Goal: Transaction & Acquisition: Register for event/course

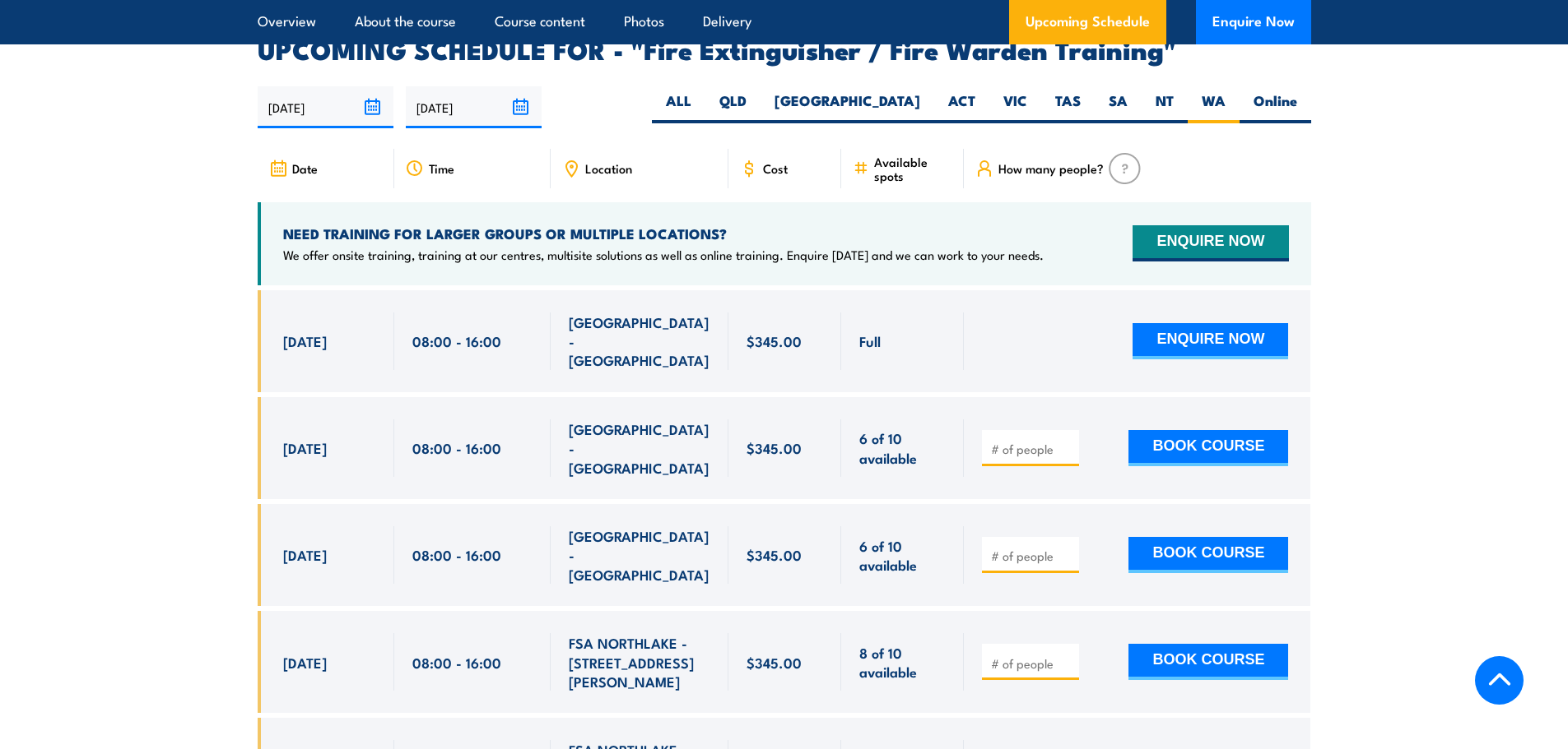
scroll to position [2701, 0]
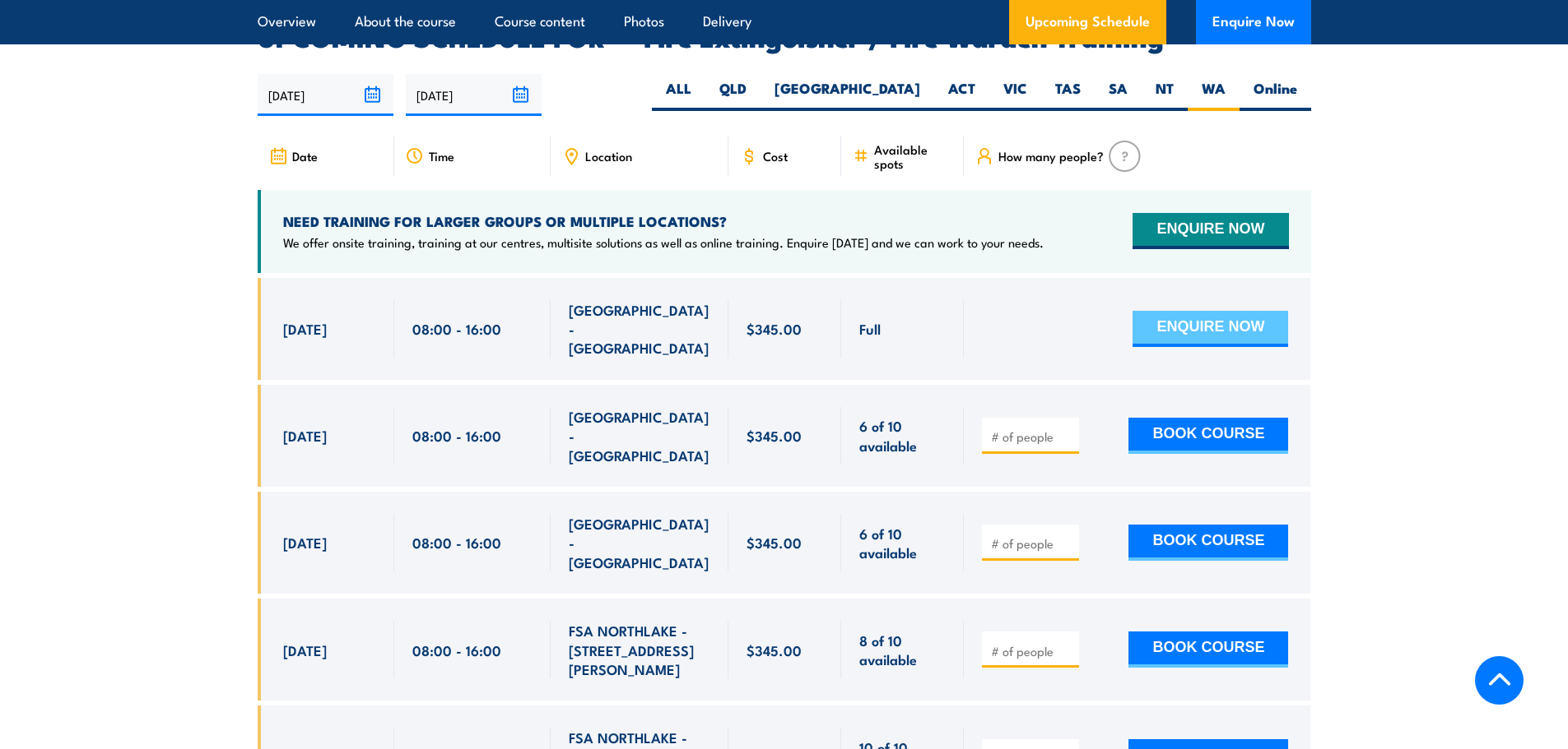
click at [1182, 311] on button "ENQUIRE NOW" at bounding box center [1210, 329] width 156 height 36
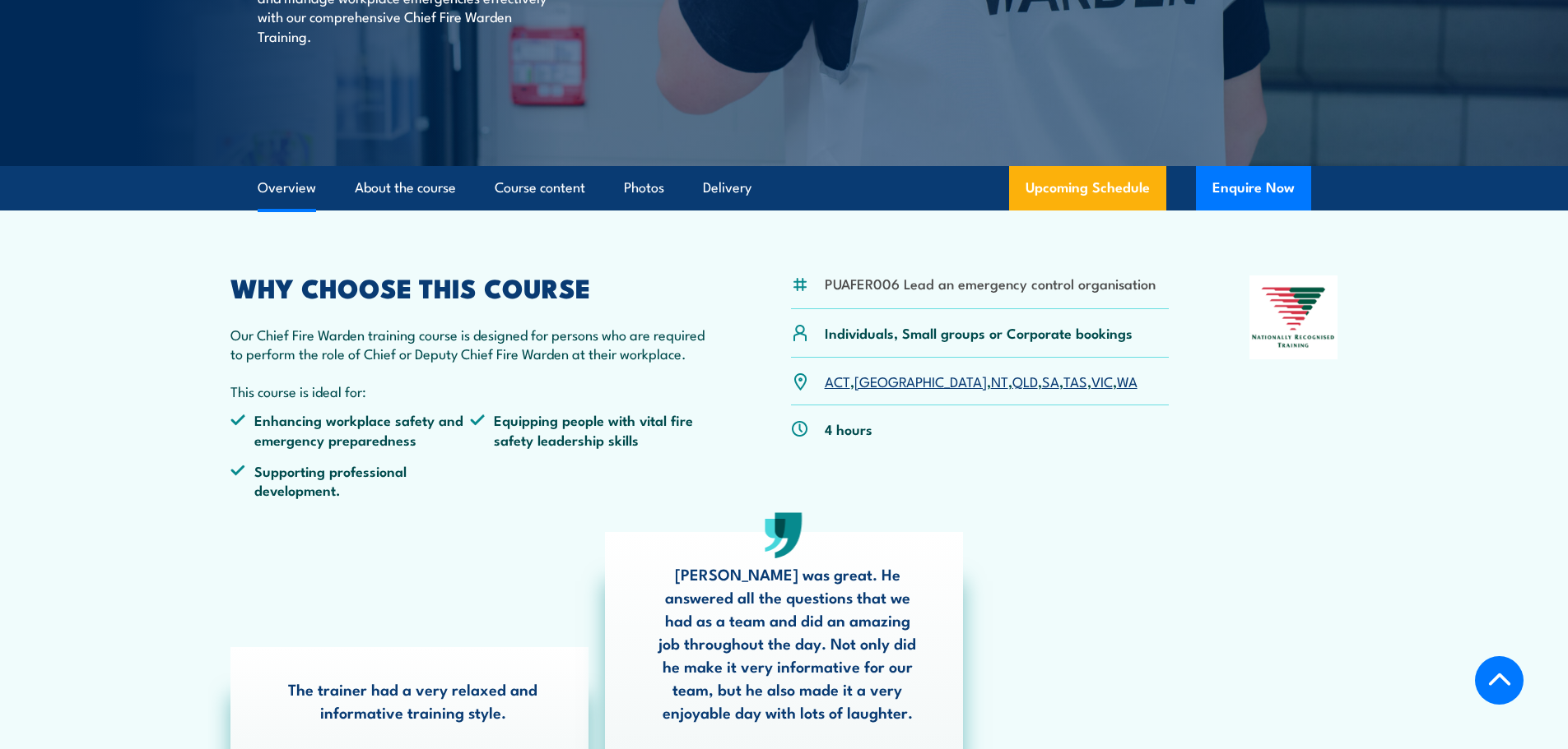
scroll to position [164, 0]
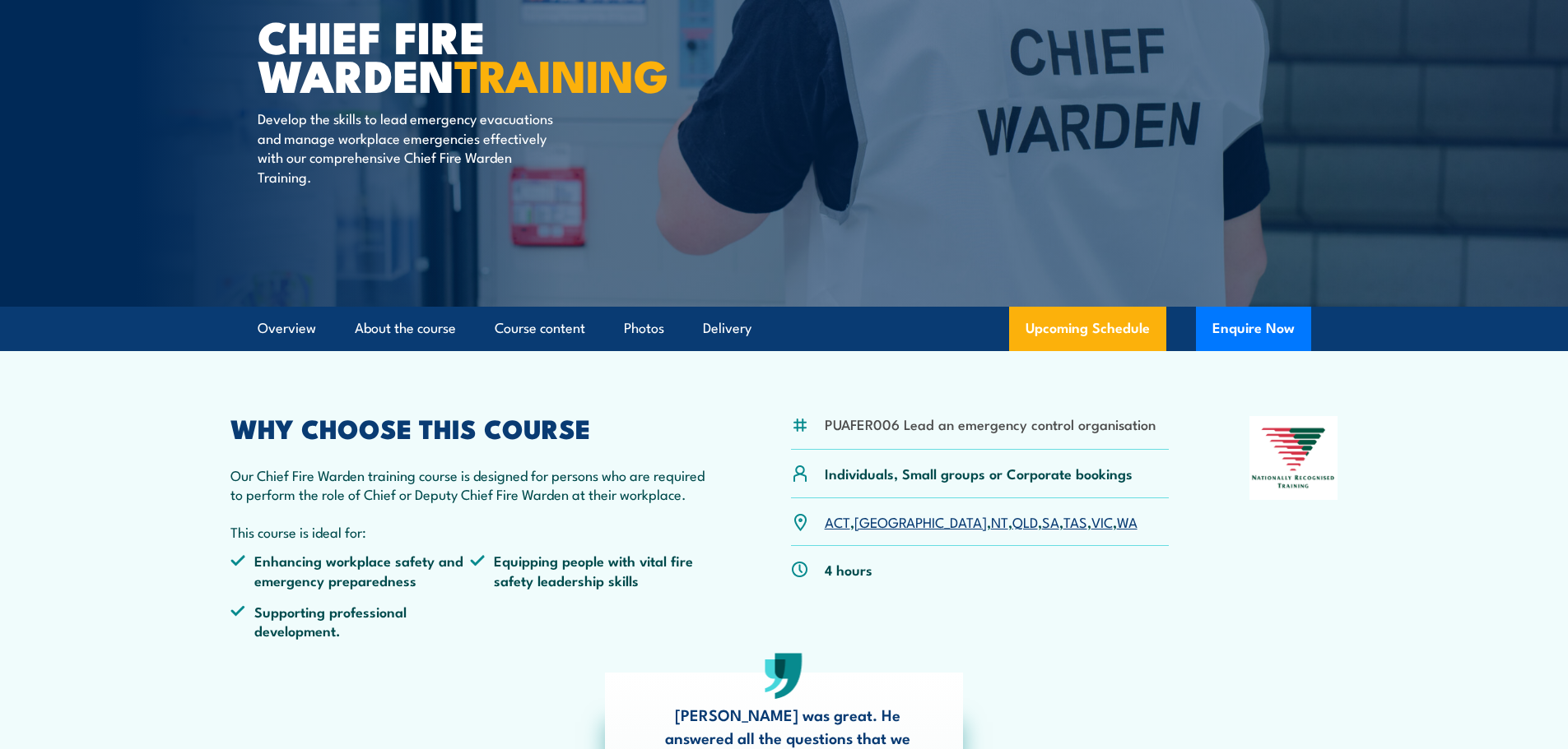
click at [1117, 527] on link "WA" at bounding box center [1127, 521] width 21 height 20
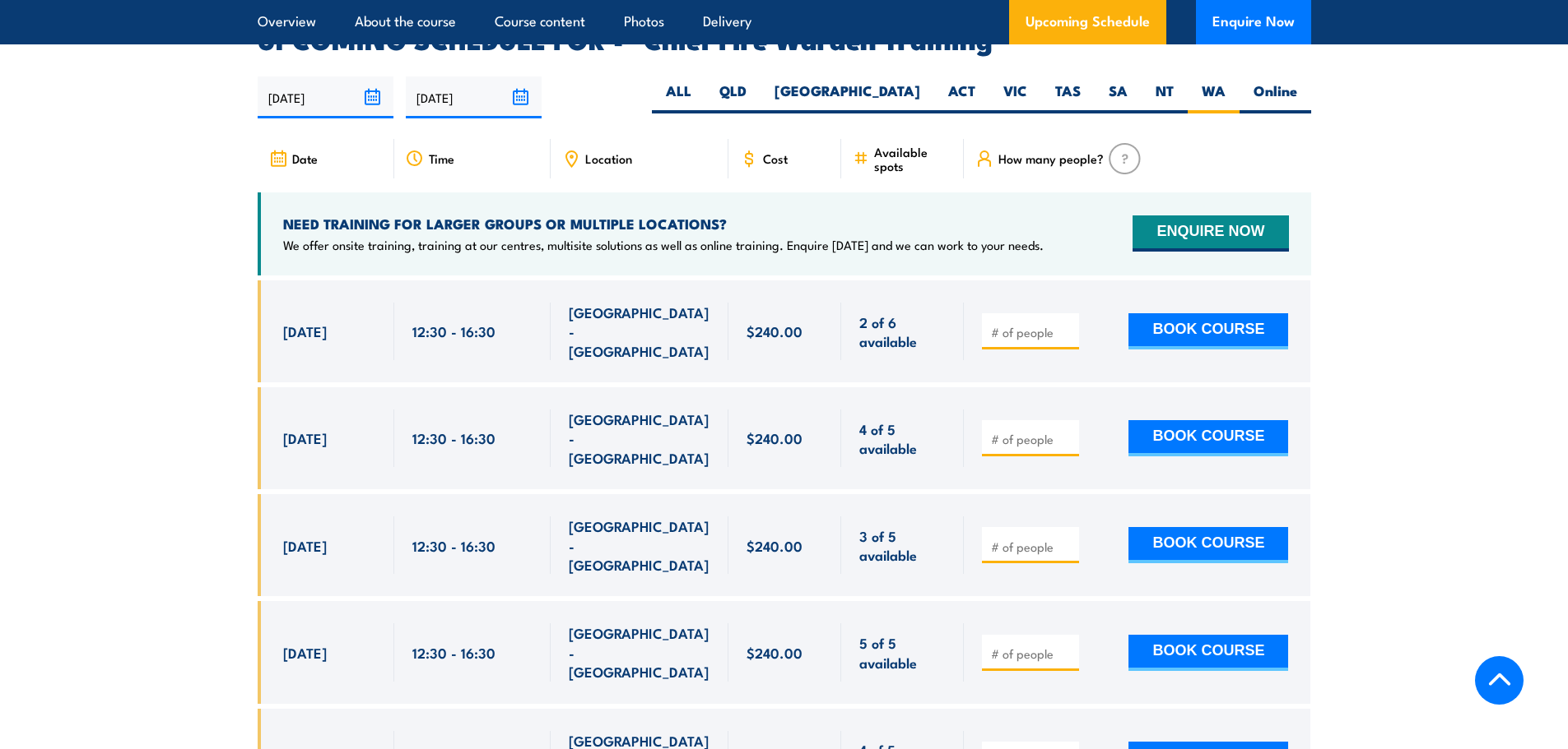
scroll to position [2934, 0]
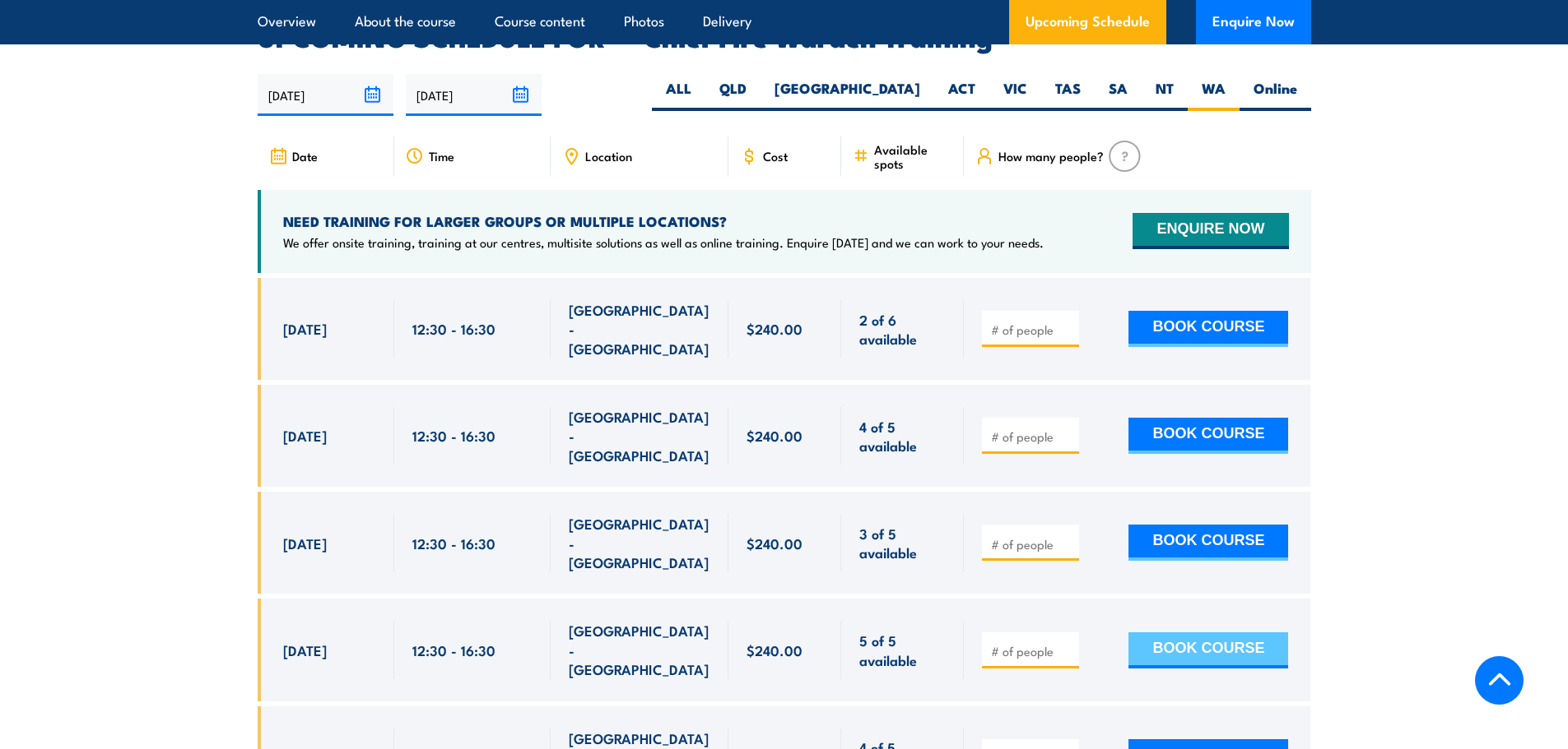
click at [1183, 633] on button "BOOK COURSE" at bounding box center [1208, 650] width 160 height 36
type input "1"
click at [1212, 633] on button "BOOK COURSE" at bounding box center [1208, 650] width 160 height 36
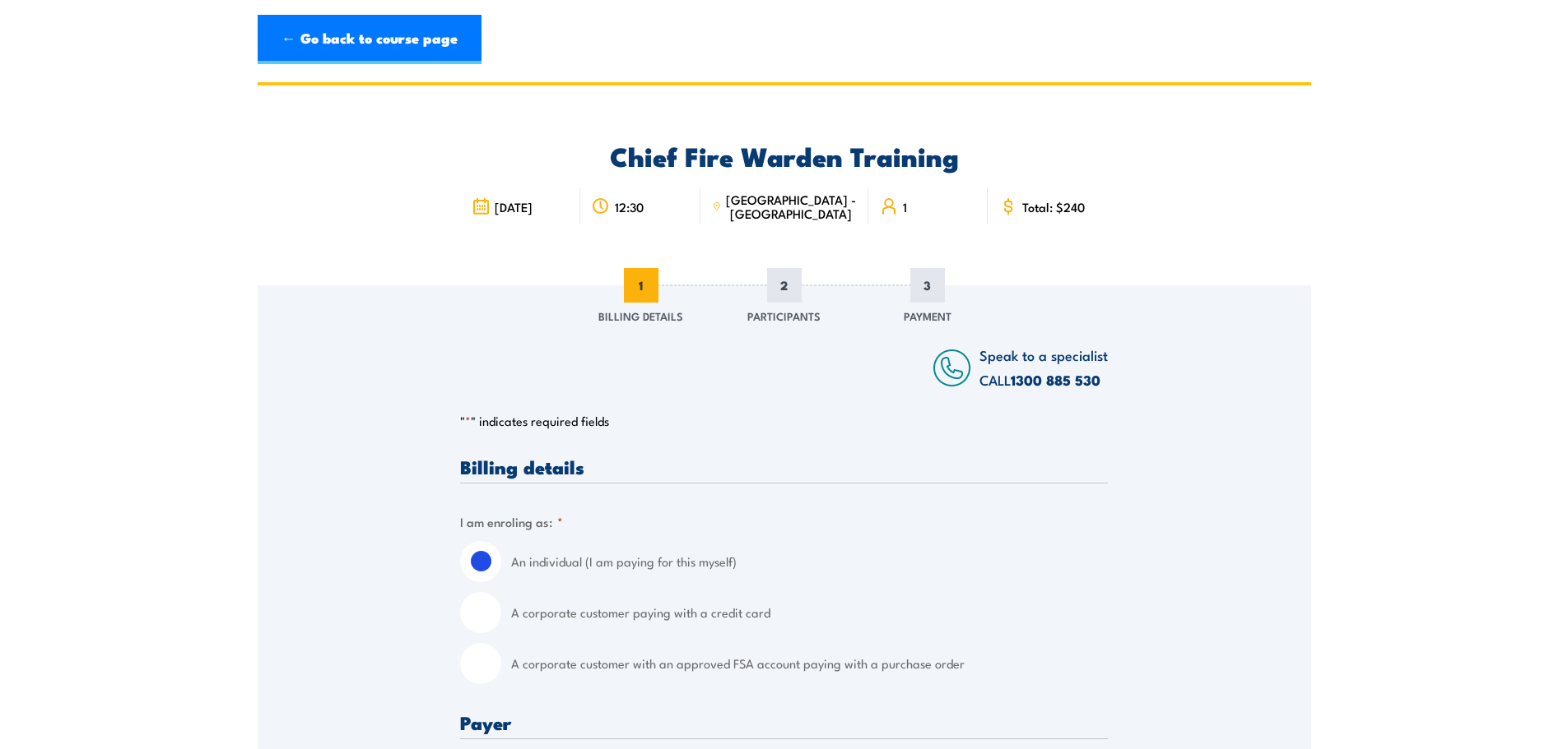
click at [468, 614] on input "A corporate customer paying with a credit card" at bounding box center [480, 613] width 41 height 41
radio input "true"
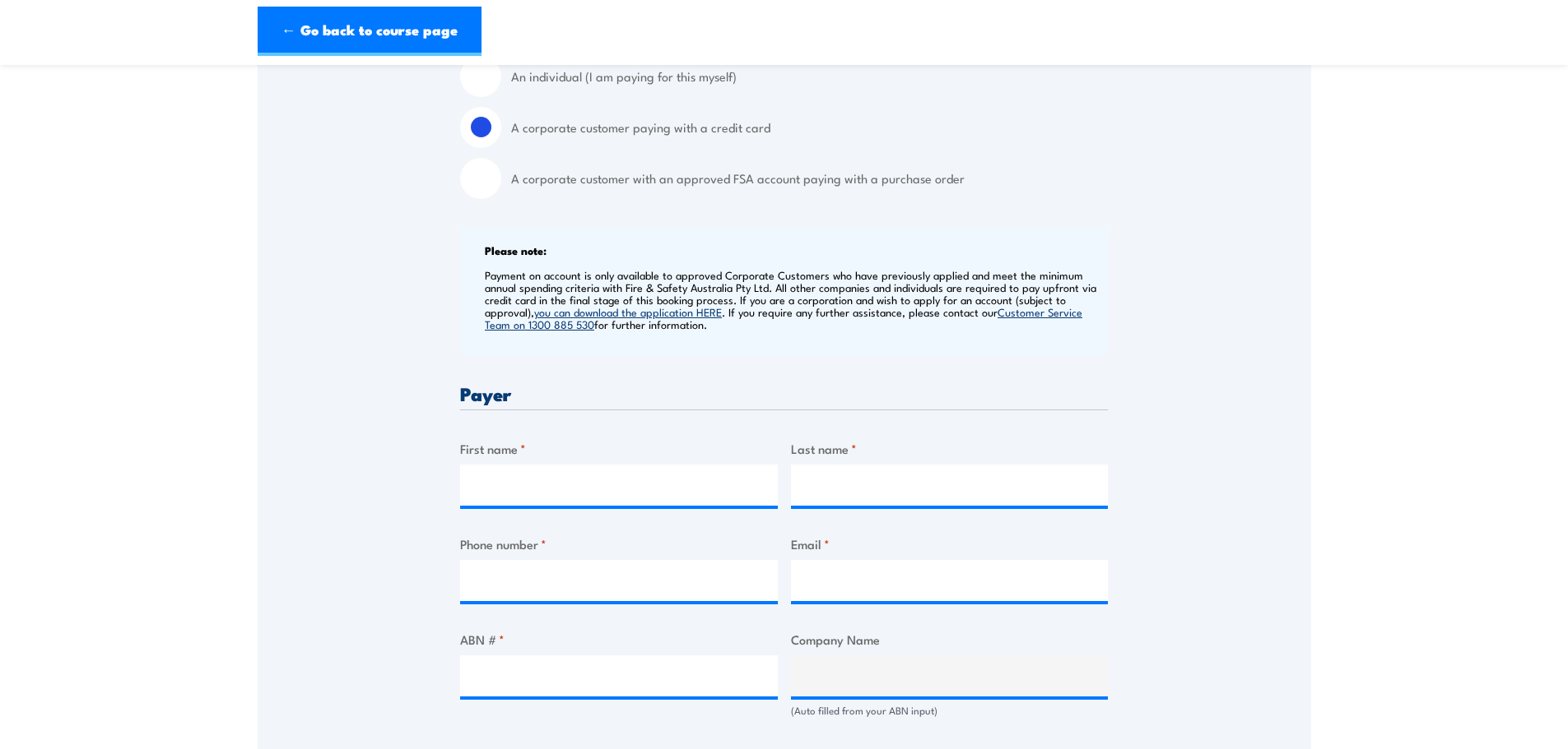
scroll to position [494, 0]
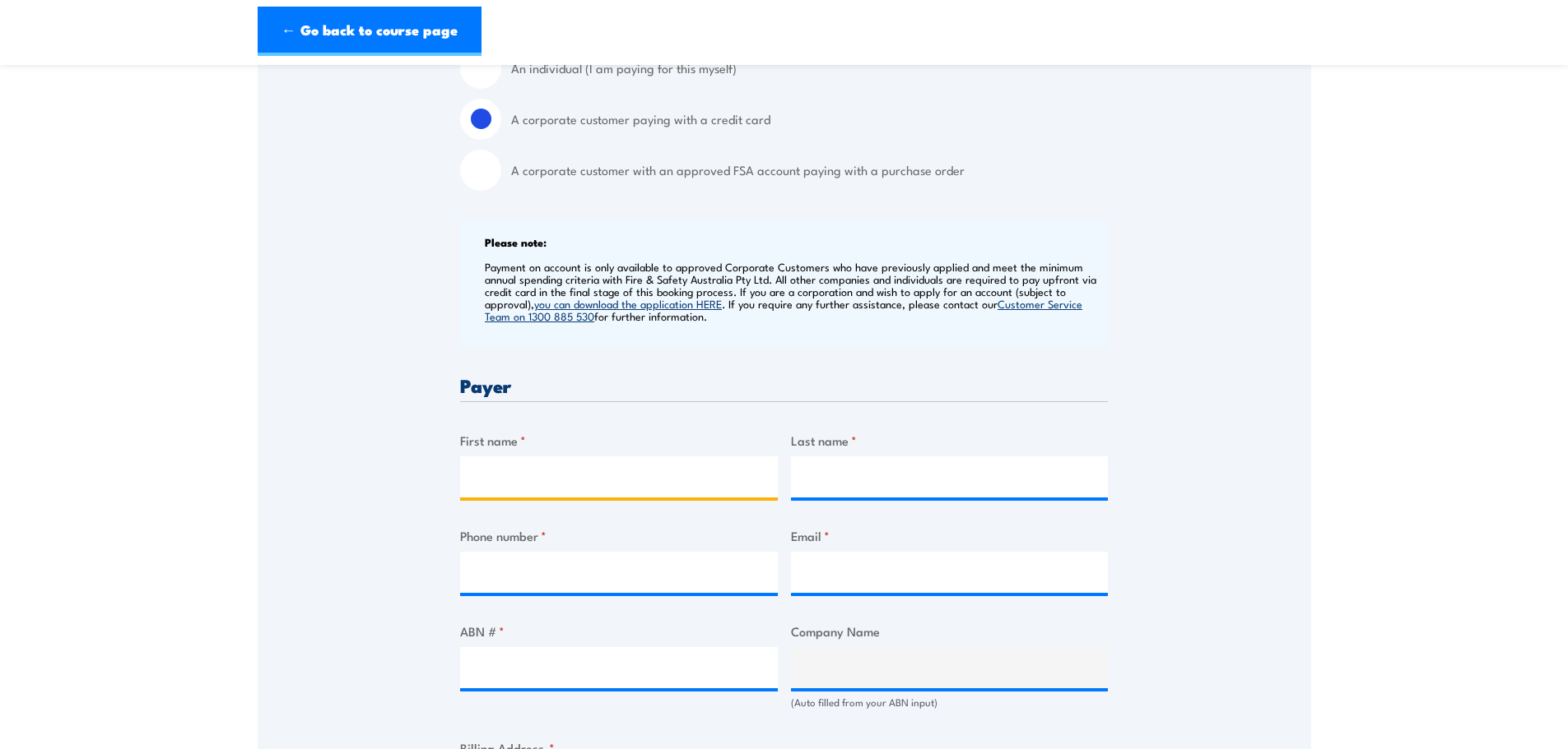
click at [538, 482] on input "First name *" at bounding box center [618, 476] width 317 height 41
click at [566, 471] on input "First name *" at bounding box center [618, 476] width 317 height 41
type input "Susan"
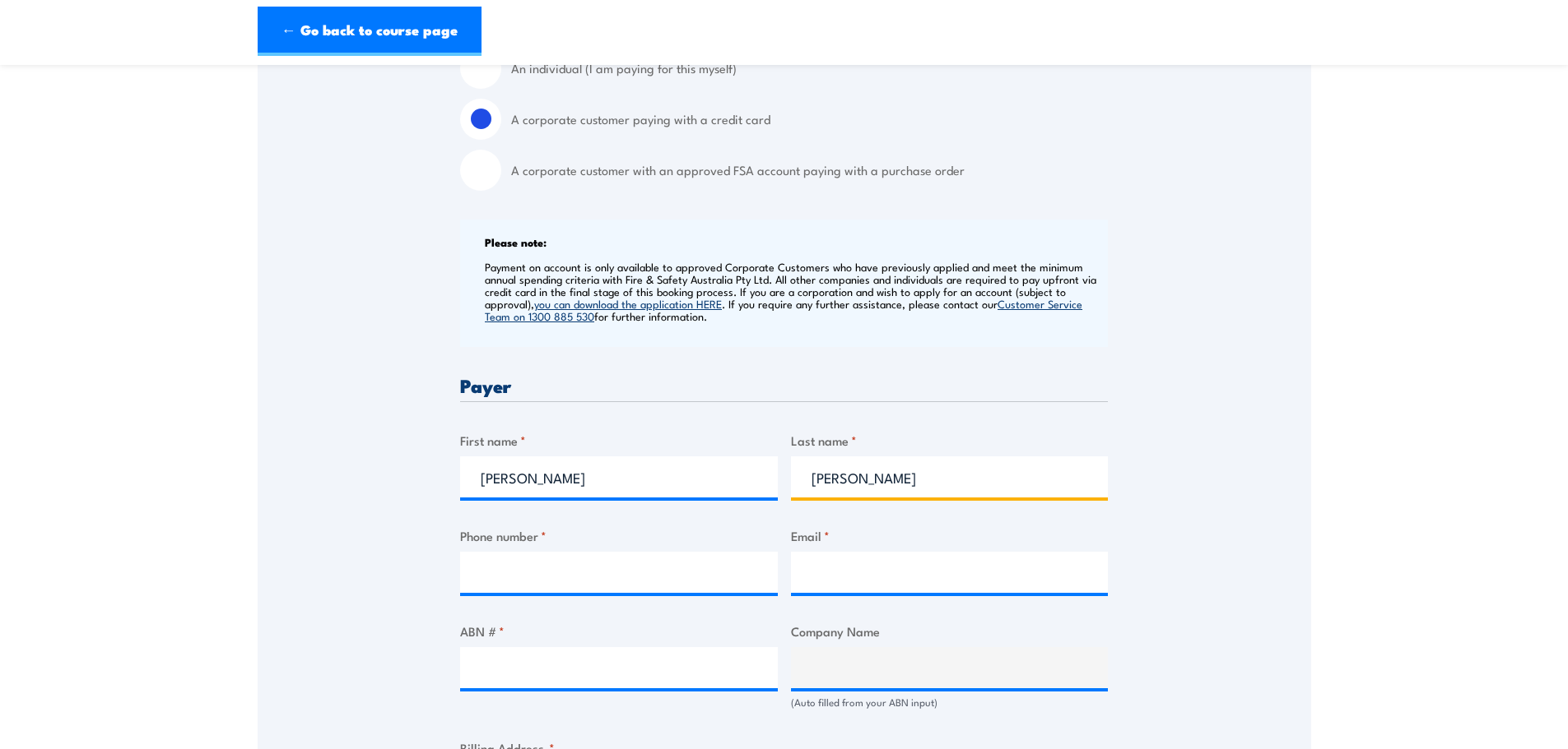
type input "Lam"
click at [554, 574] on input "Phone number *" at bounding box center [618, 572] width 317 height 41
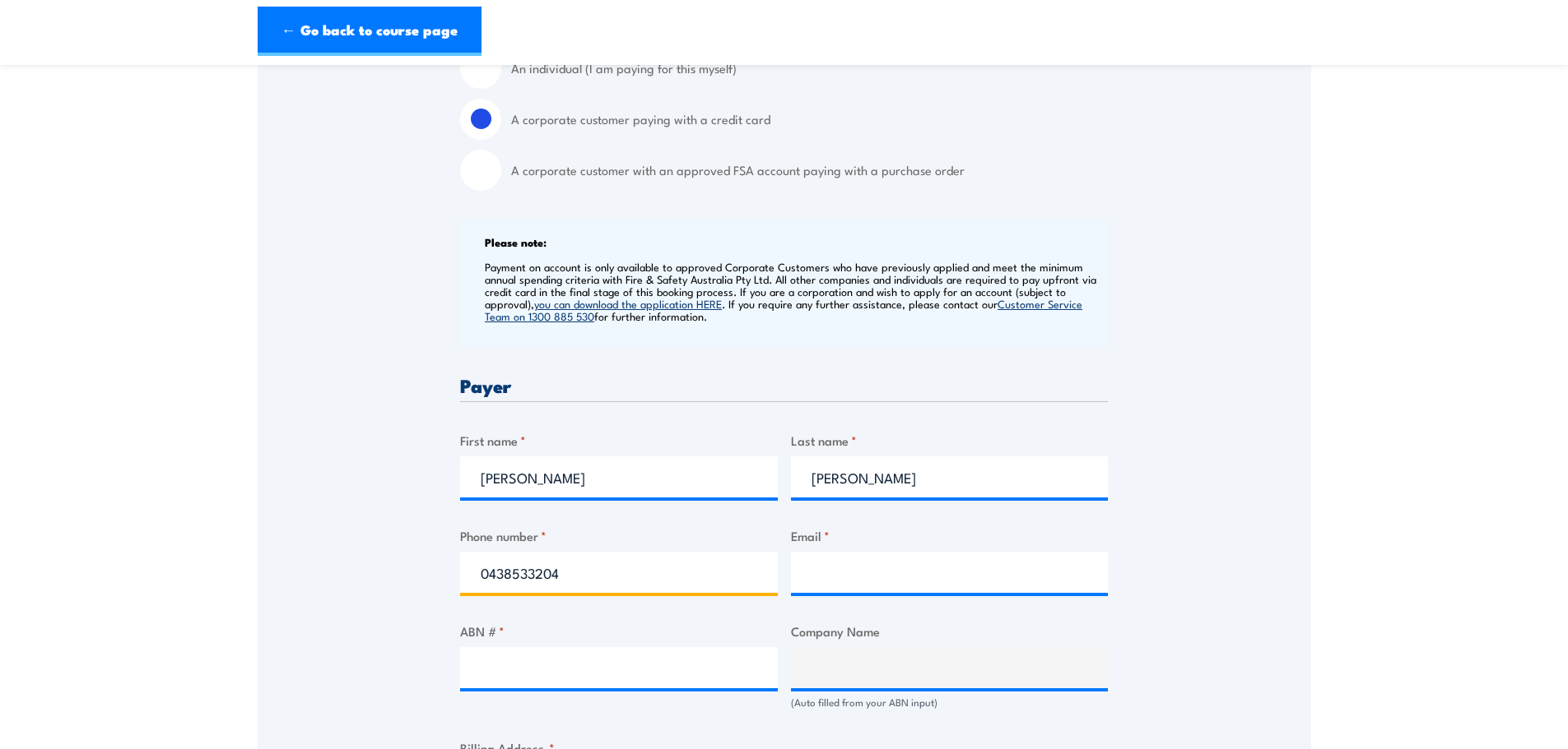
type input "0438533204"
click at [962, 587] on input "Email *" at bounding box center [949, 572] width 317 height 41
type input "susanl@ebm.com.au"
click at [679, 672] on input "ABN # *" at bounding box center [618, 668] width 317 height 41
click at [613, 669] on input "ABN # *" at bounding box center [618, 668] width 317 height 41
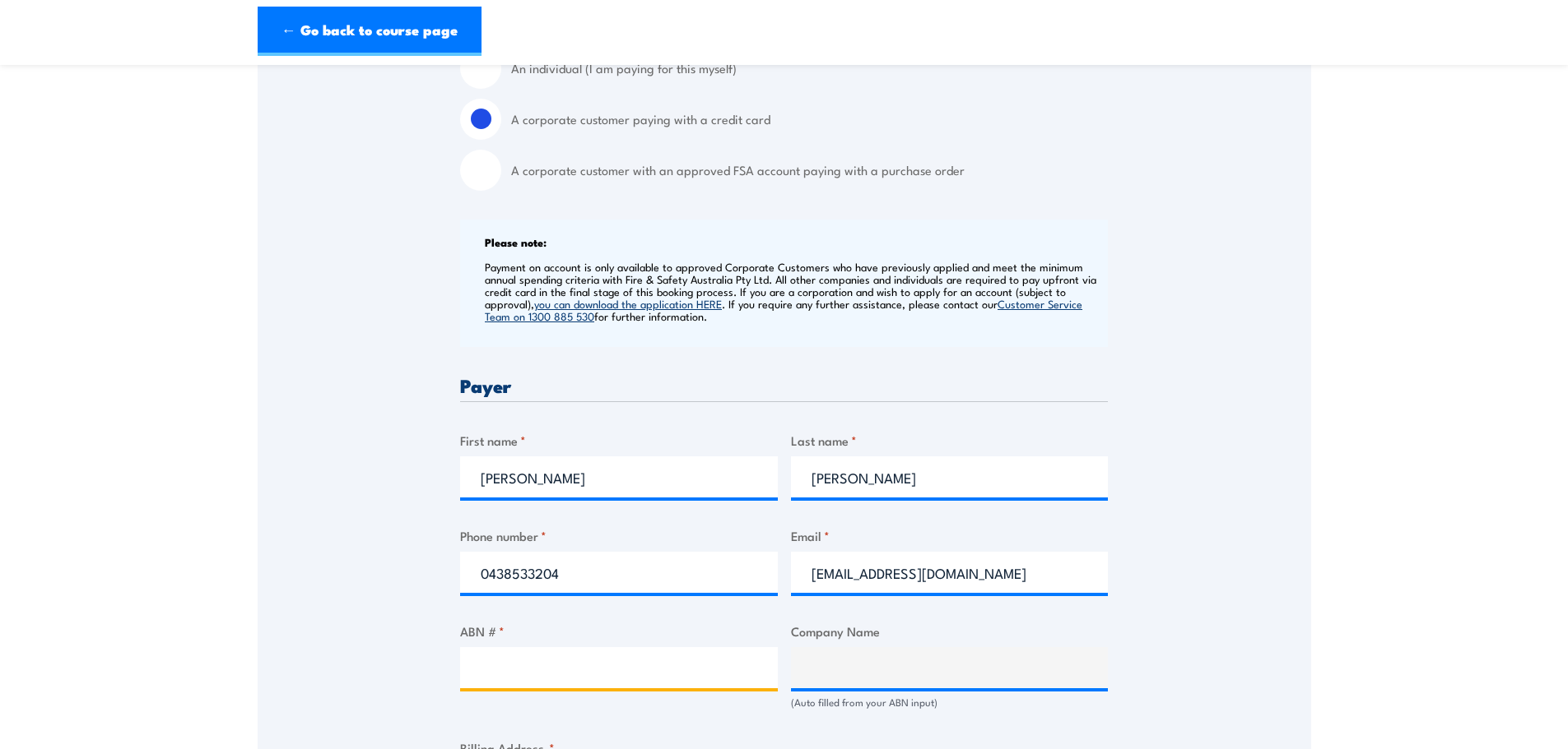
paste input "31 009 179 640"
type input "31 009 179 640"
type input "ELKINGTON BISHOP MOLINEAUX INSURANCE BROKERS PTY LIMITED"
type input "31 009 179 640"
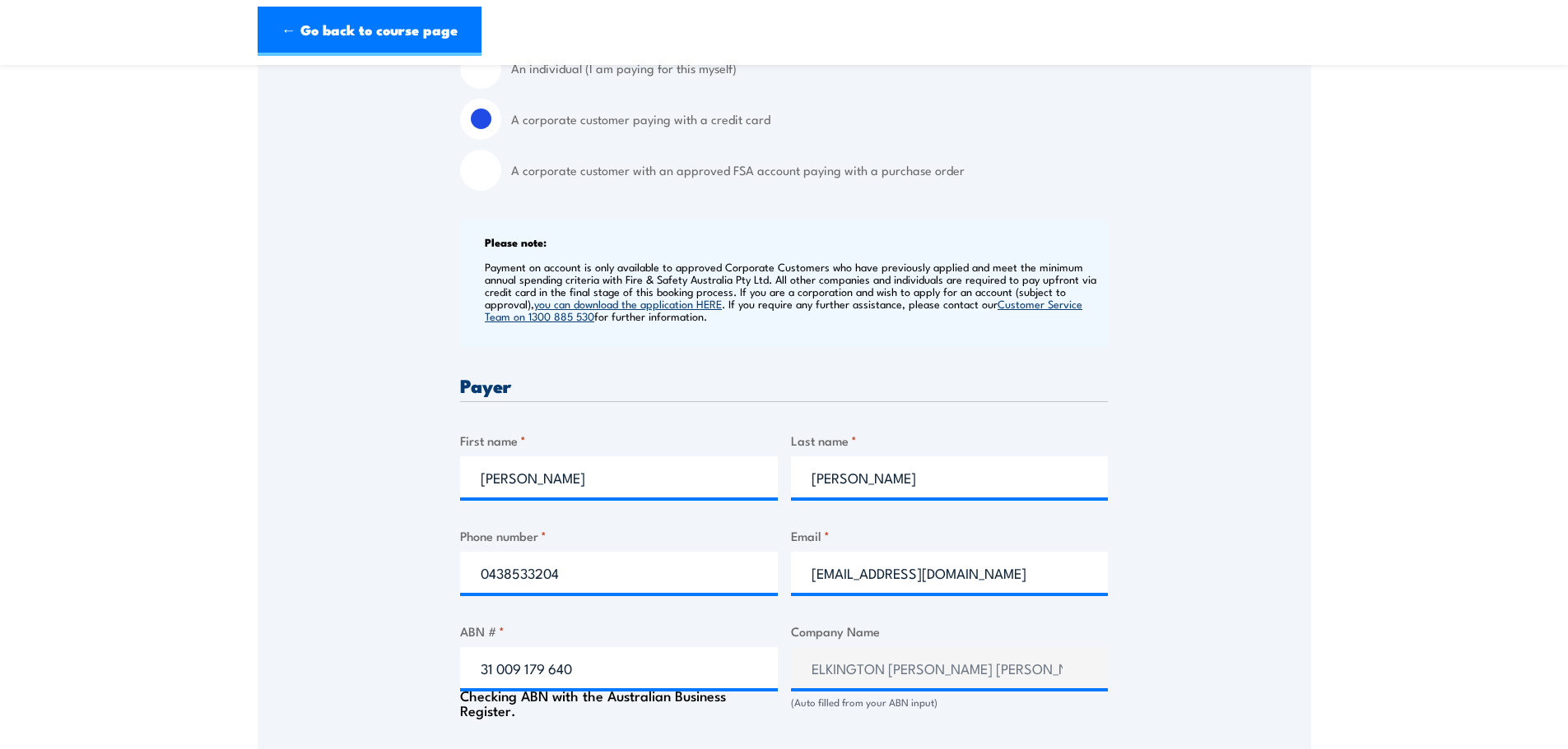
click at [1281, 572] on div "Speak to a specialist CALL 1300 885 530 CALL 1300 885 530 " * " indicates requi…" at bounding box center [784, 683] width 1053 height 1781
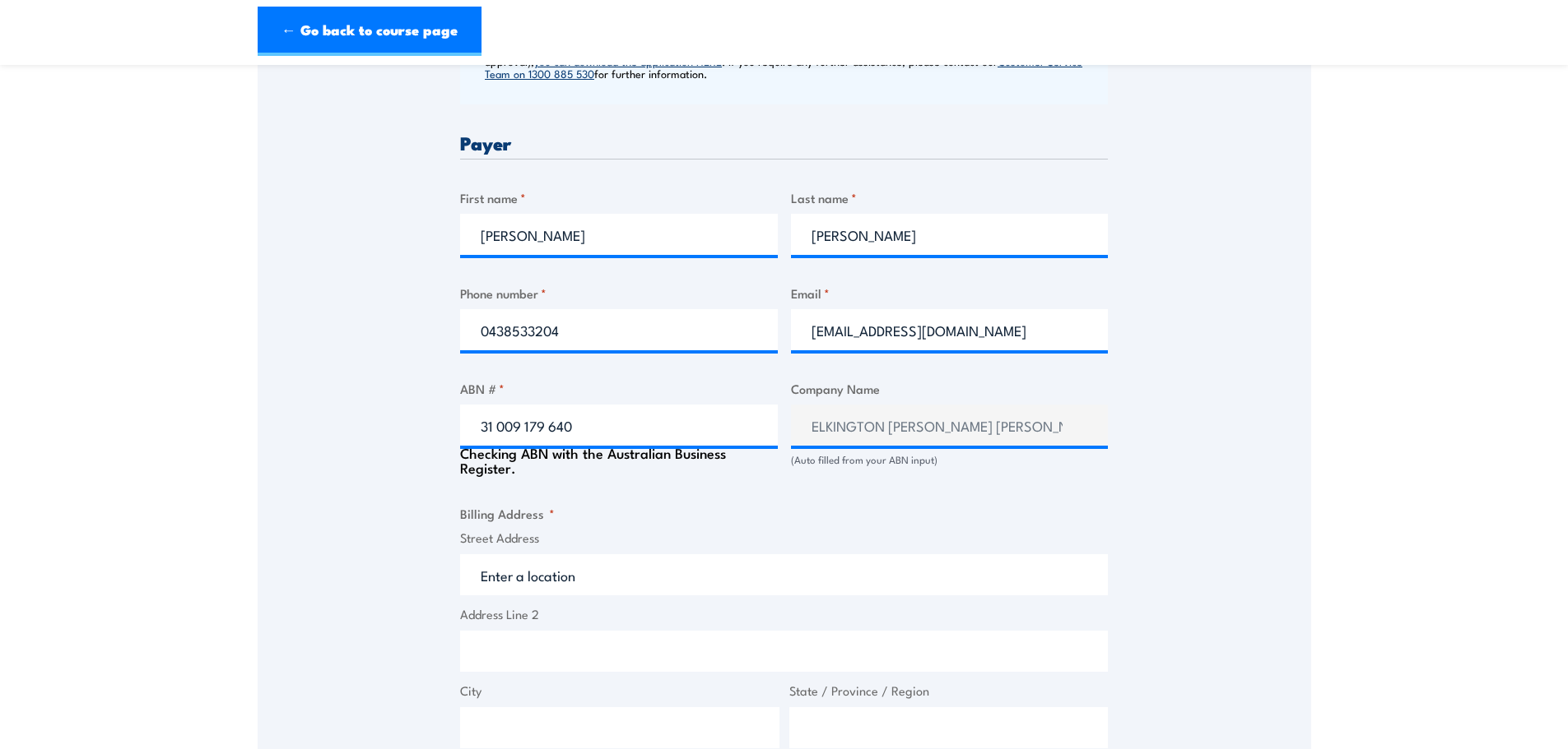
scroll to position [740, 0]
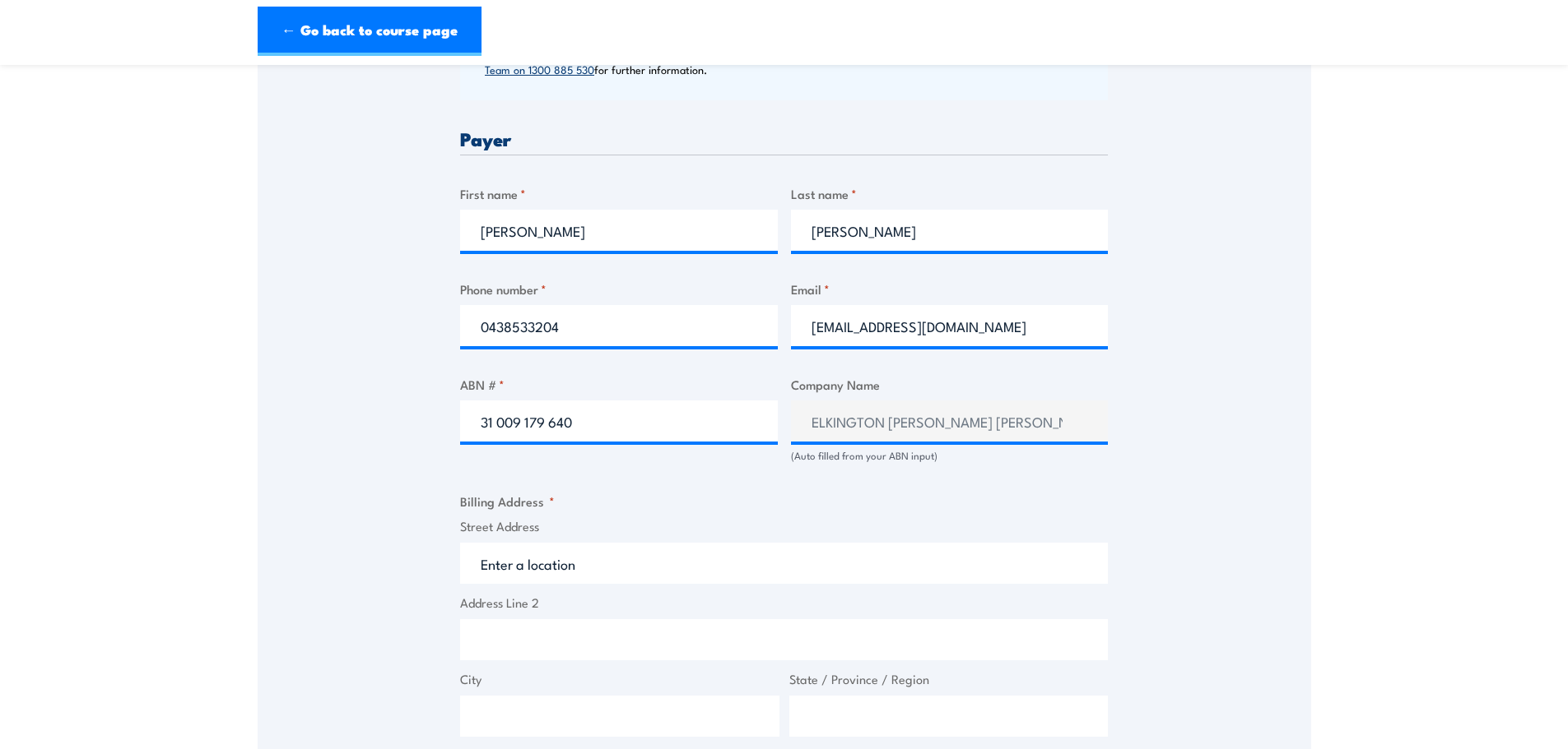
click at [612, 554] on input "Street Address" at bounding box center [784, 563] width 648 height 41
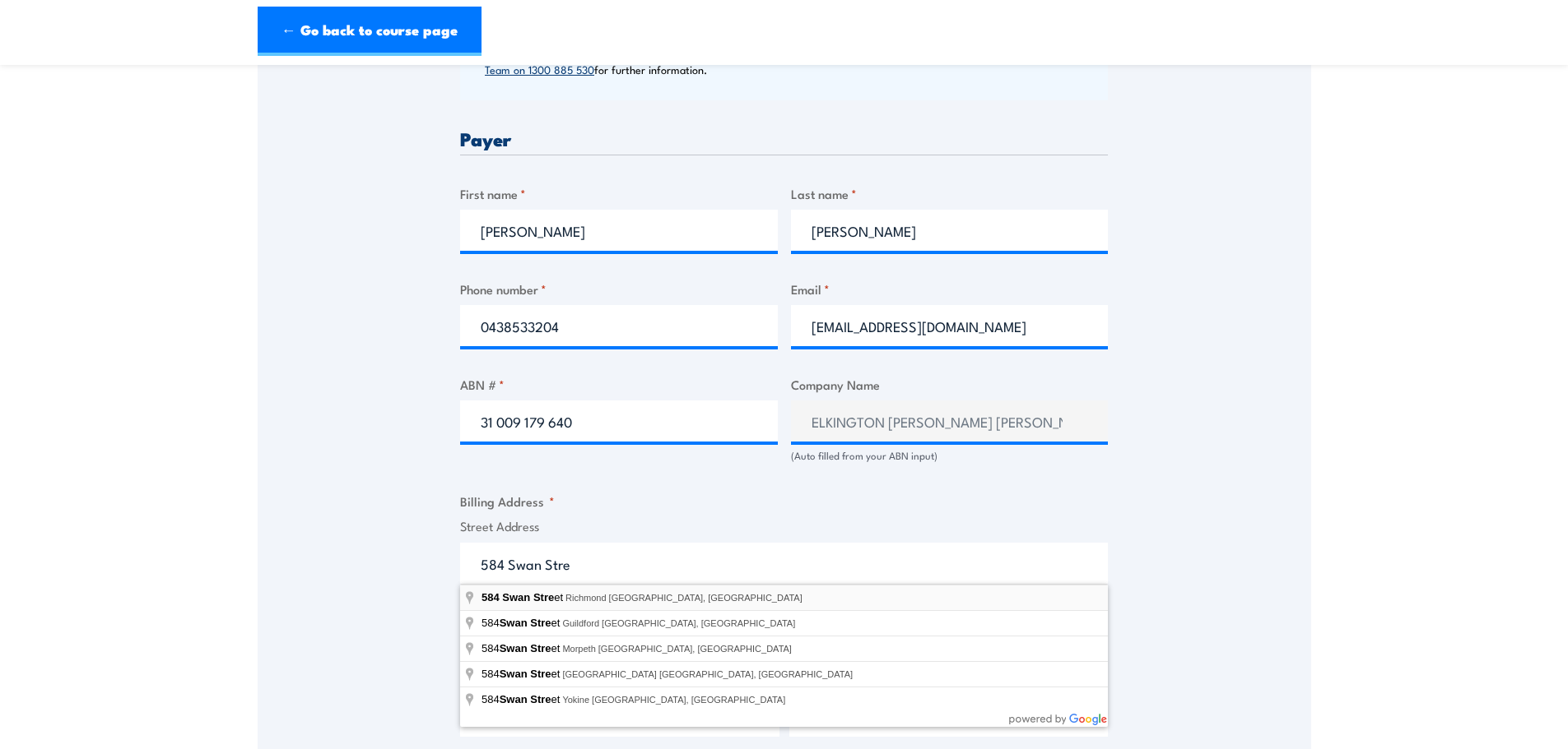
type input "584 Swan Street, Richmond VIC, Australia"
type input "584 Swan St"
type input "Richmond"
type input "Victoria"
type input "3121"
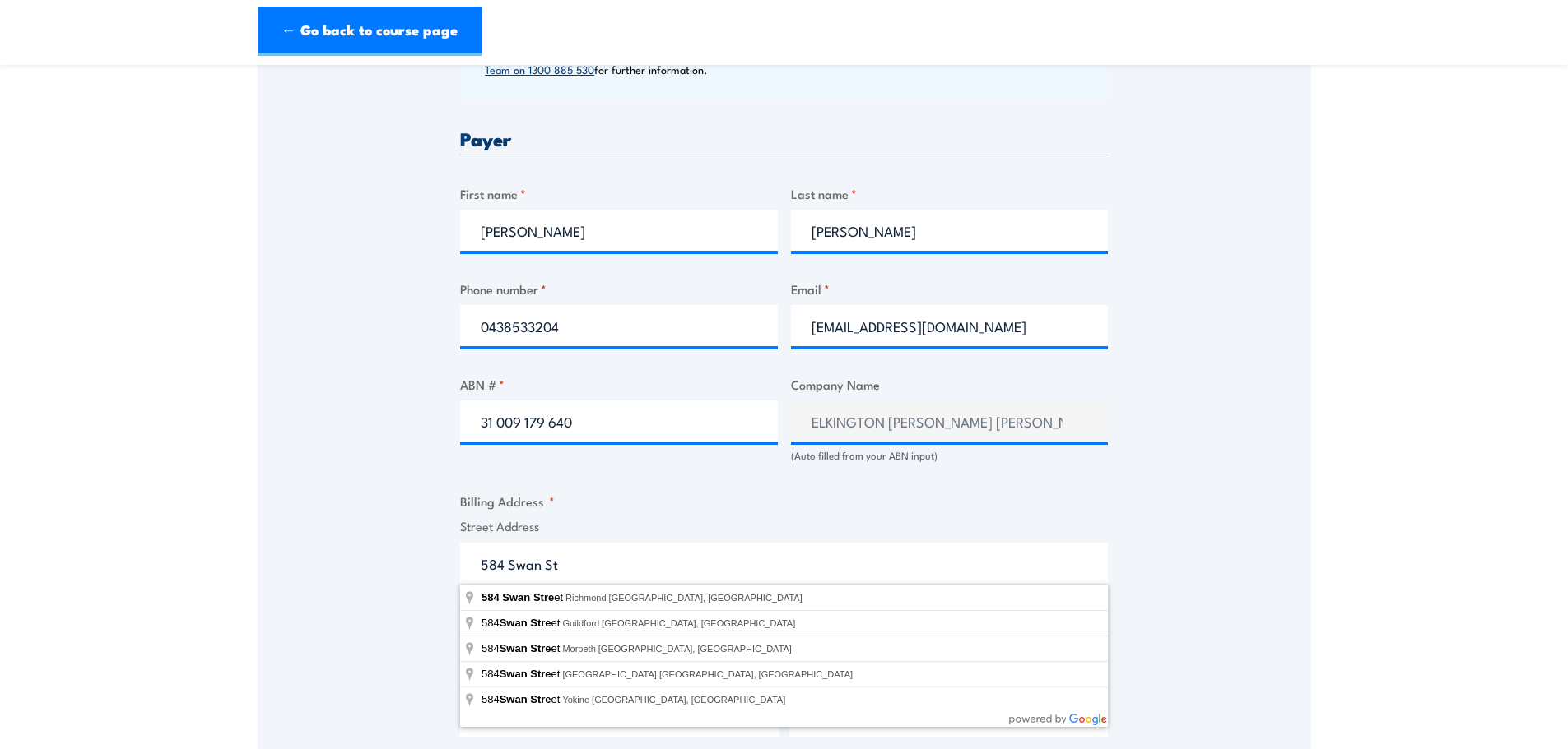
select select "Australia"
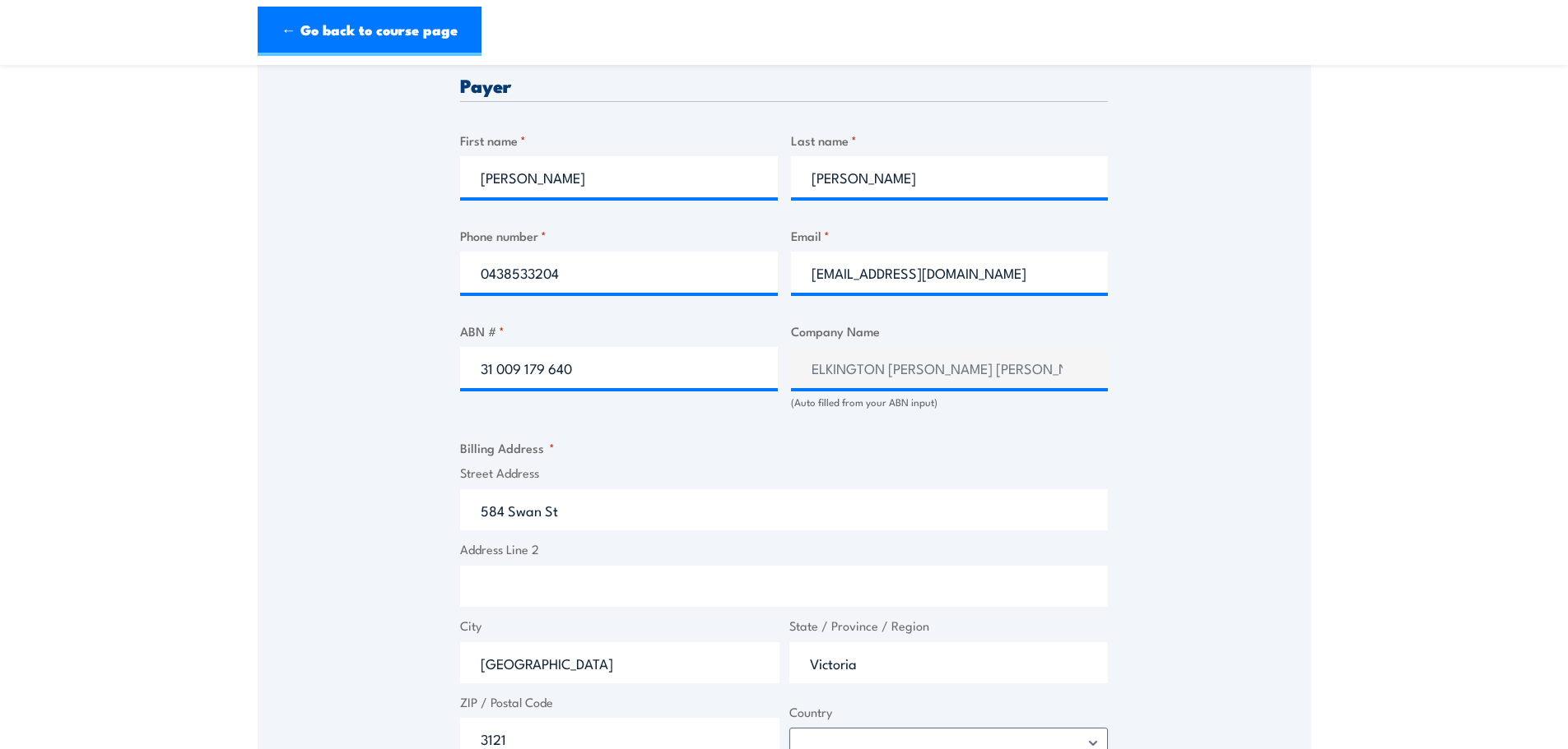
scroll to position [905, 0]
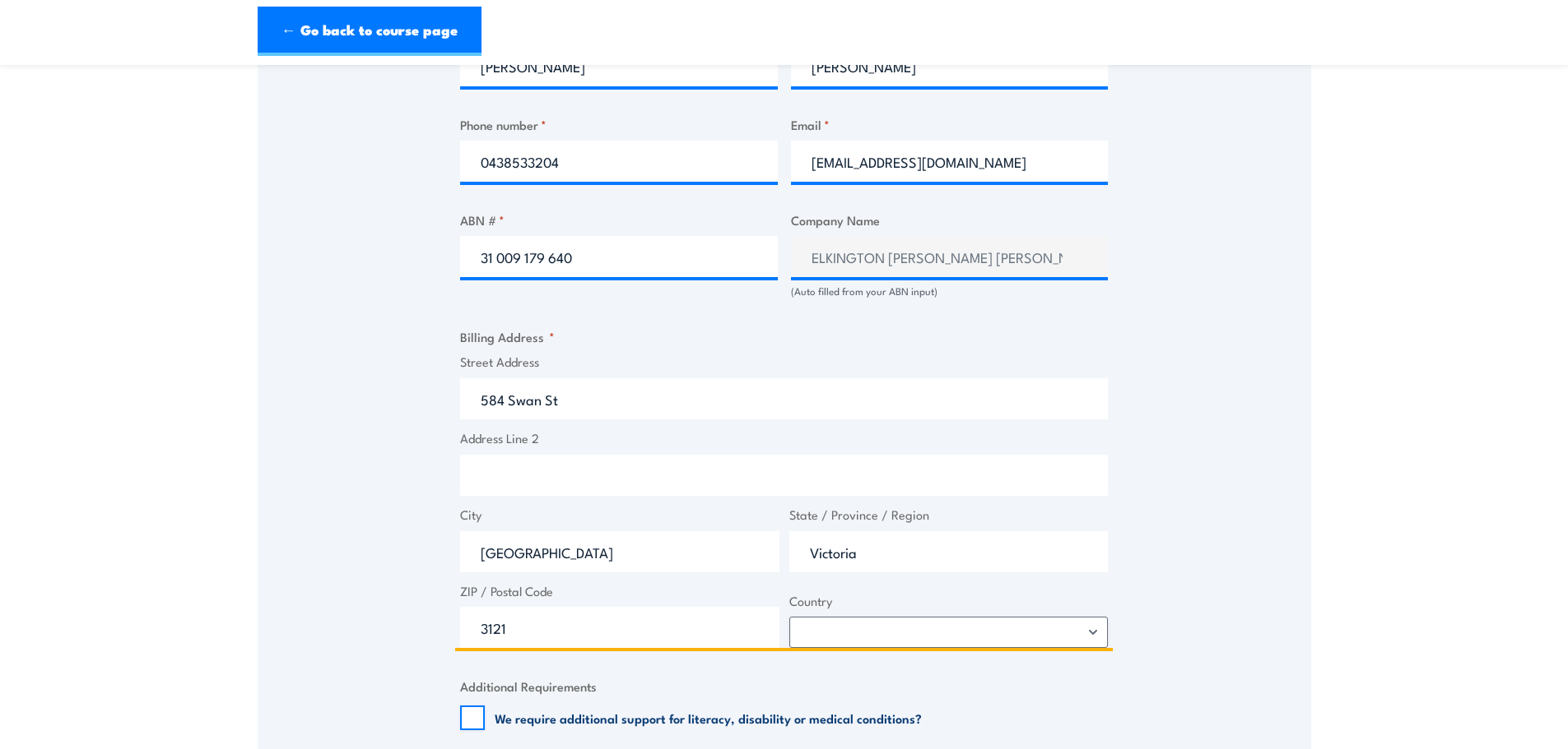
click at [600, 479] on input "Address Line 2" at bounding box center [784, 475] width 648 height 41
type input "Building 8, Level 2"
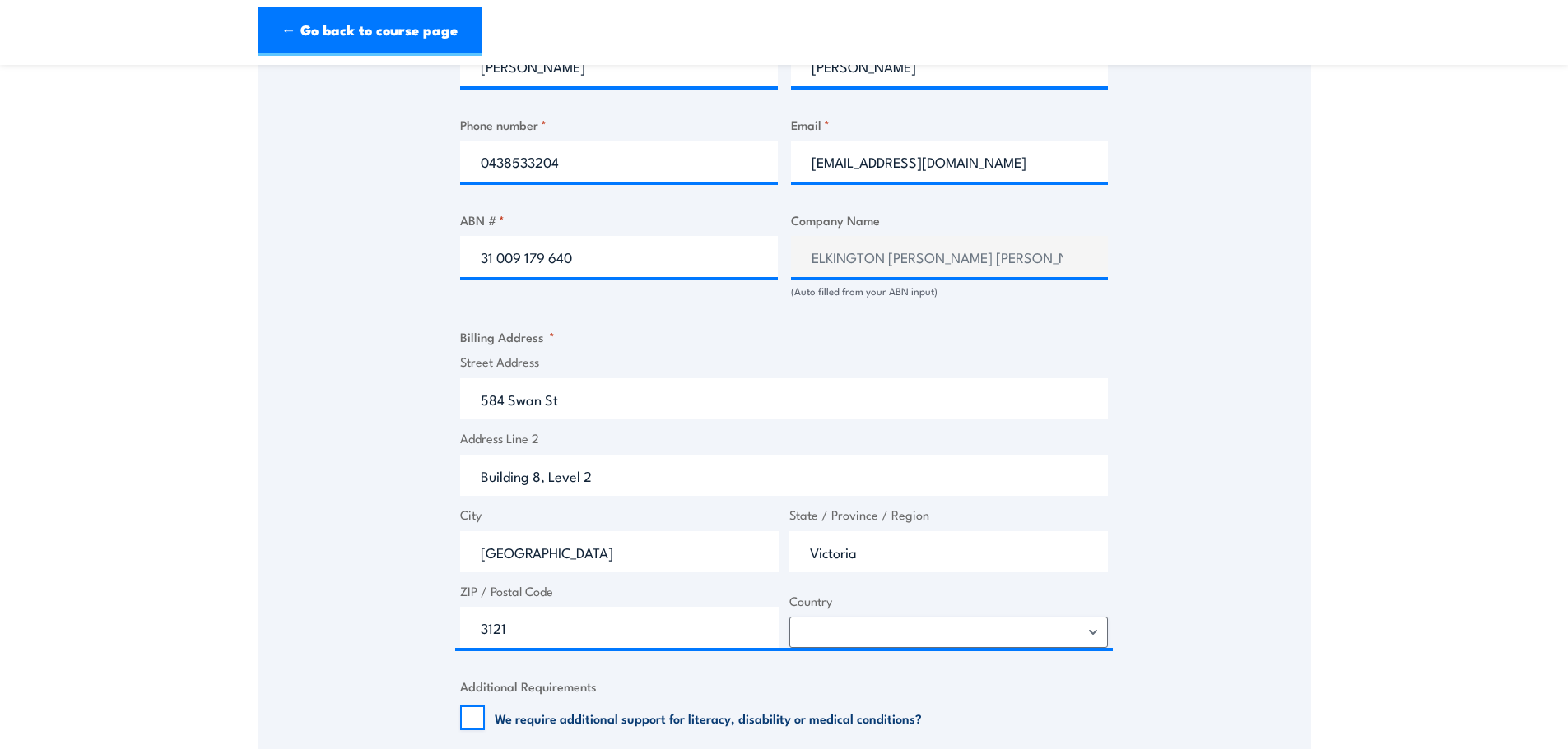
click at [240, 447] on section "Chief Fire Warden Training 24 November 2025 12:30 1" at bounding box center [784, 224] width 1568 height 2092
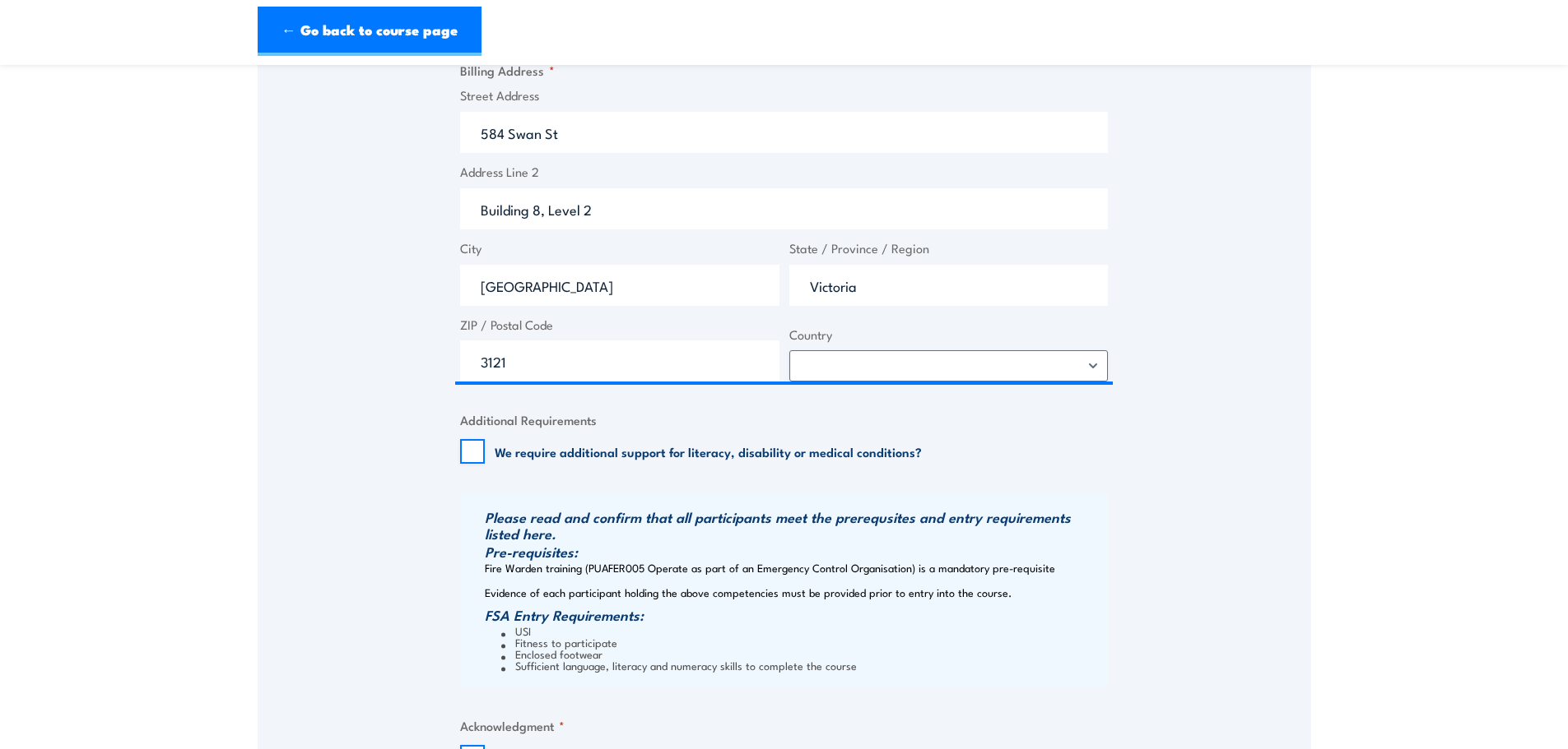
scroll to position [1316, 0]
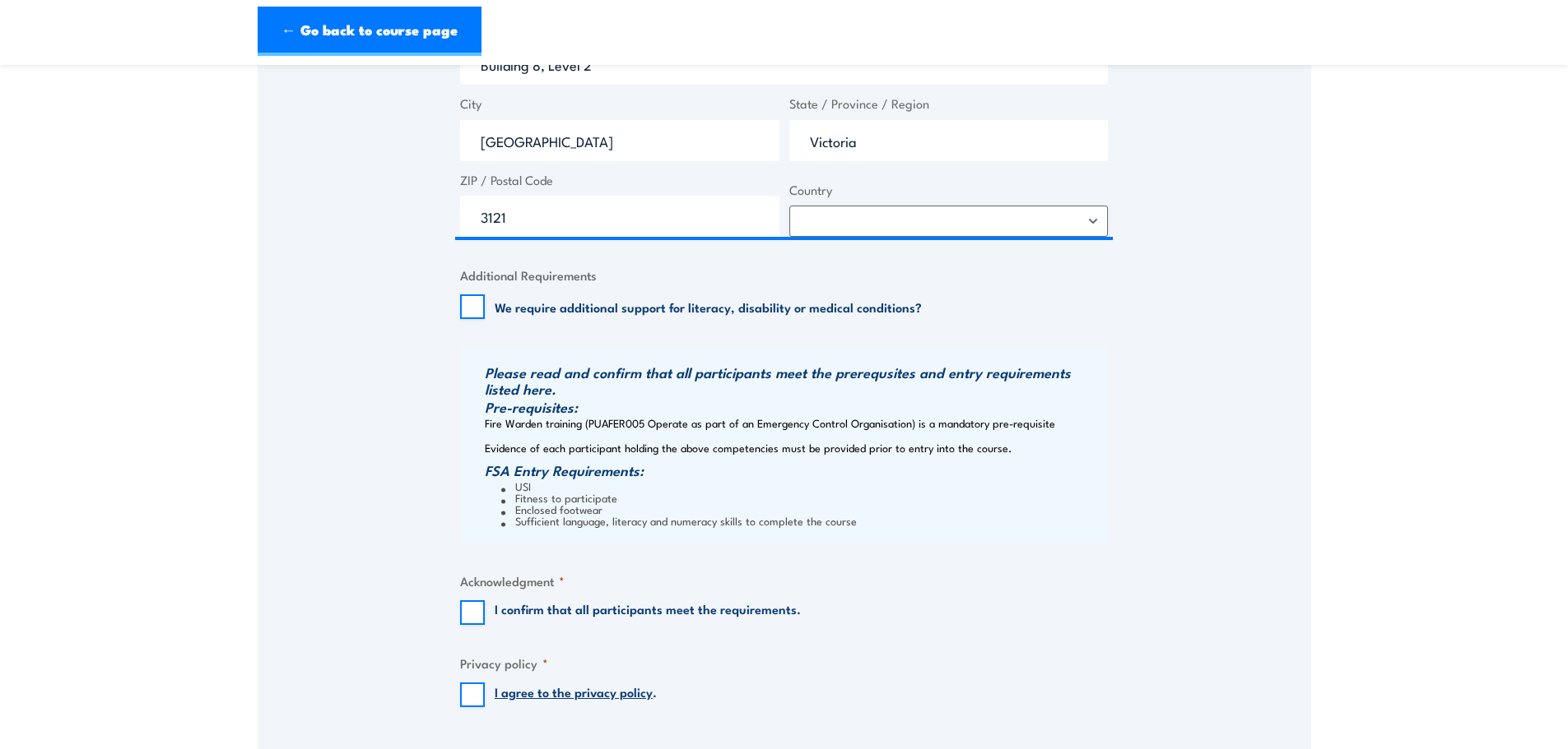
click at [618, 608] on label "I confirm that all participants meet the requirements." at bounding box center [648, 613] width 306 height 24
click at [484, 608] on input "I confirm that all participants meet the requirements." at bounding box center [472, 613] width 24 height 24
checkbox input "true"
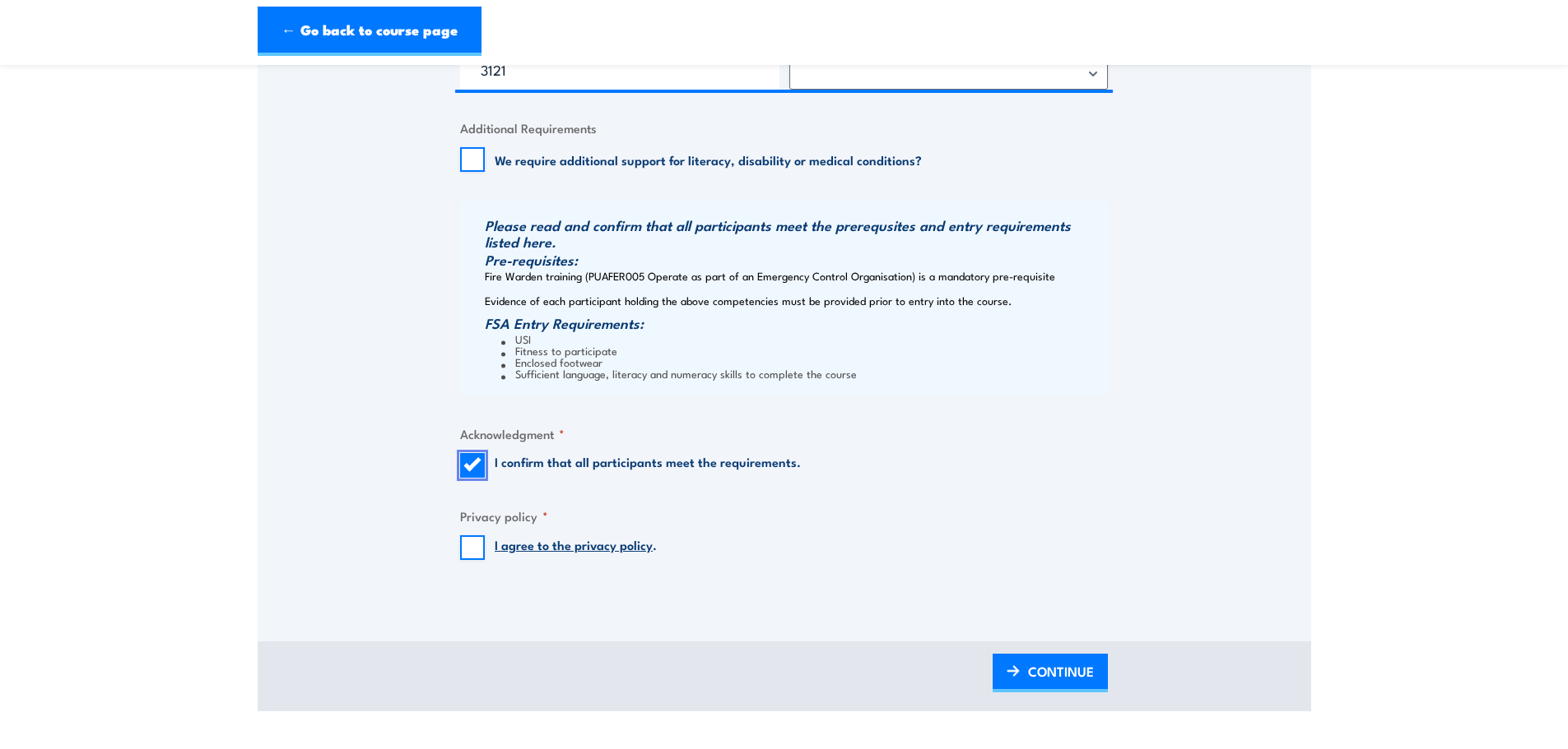
scroll to position [1481, 0]
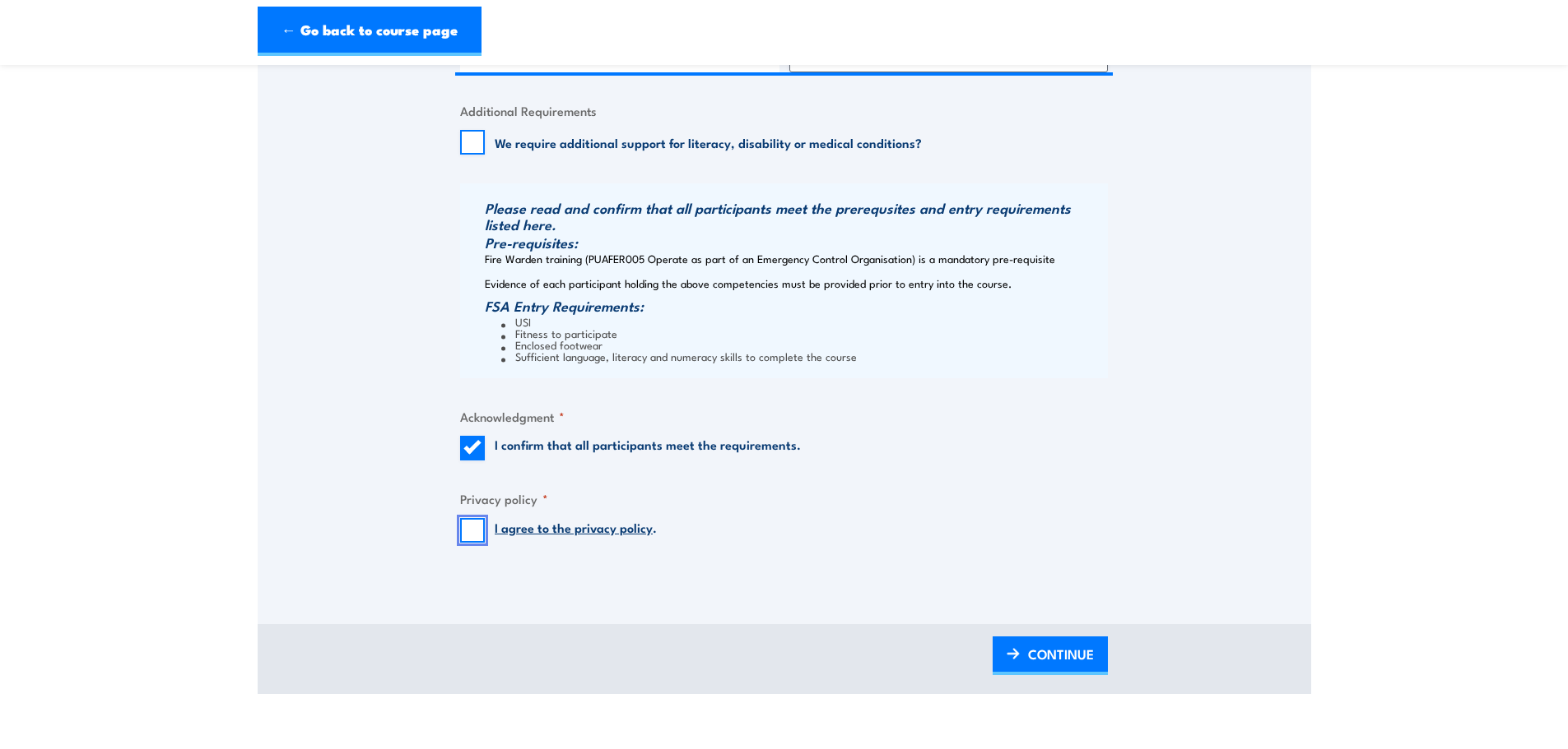
click at [474, 527] on input "I agree to the privacy policy ." at bounding box center [472, 531] width 24 height 24
checkbox input "true"
click at [1058, 648] on span "CONTINUE" at bounding box center [1060, 655] width 66 height 44
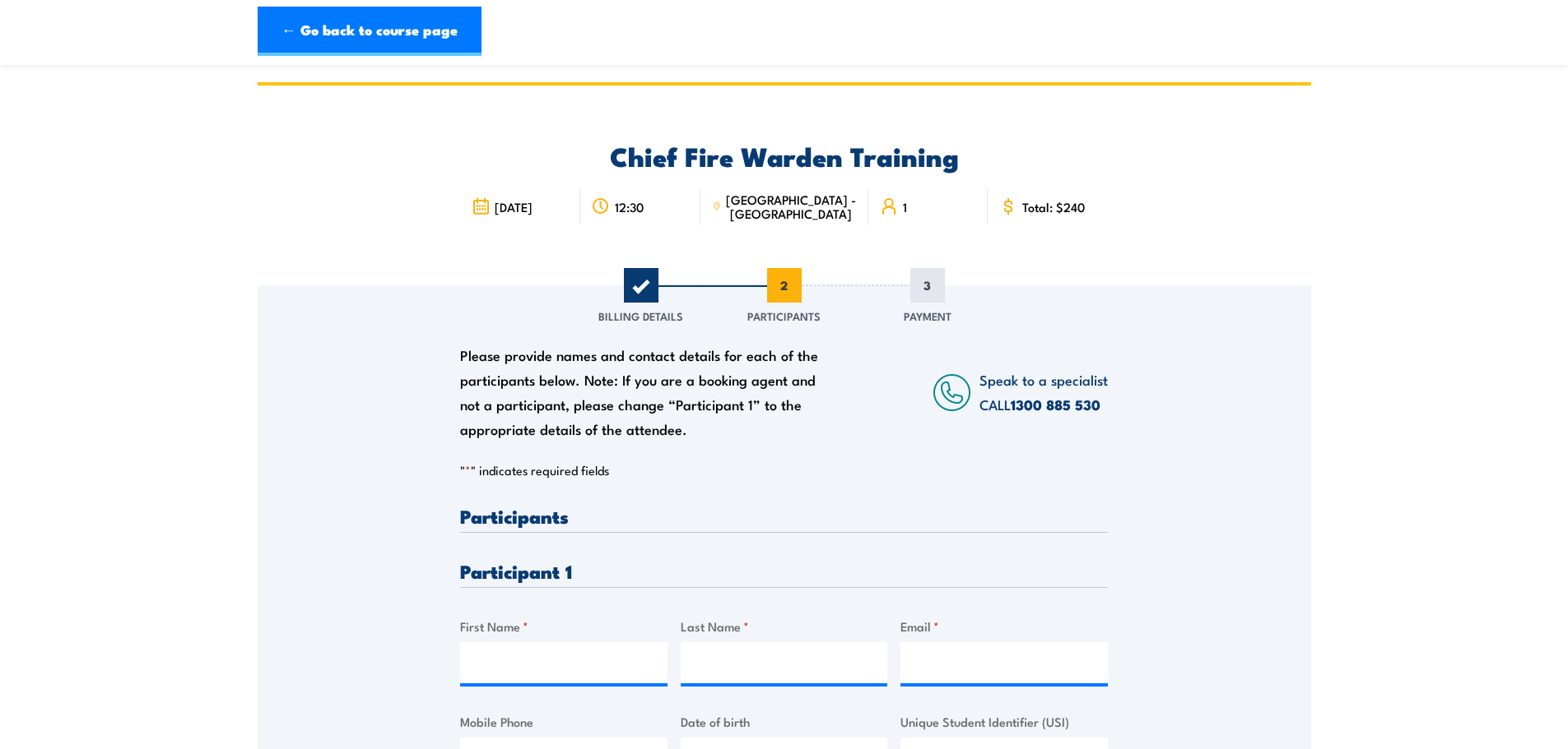
scroll to position [246, 0]
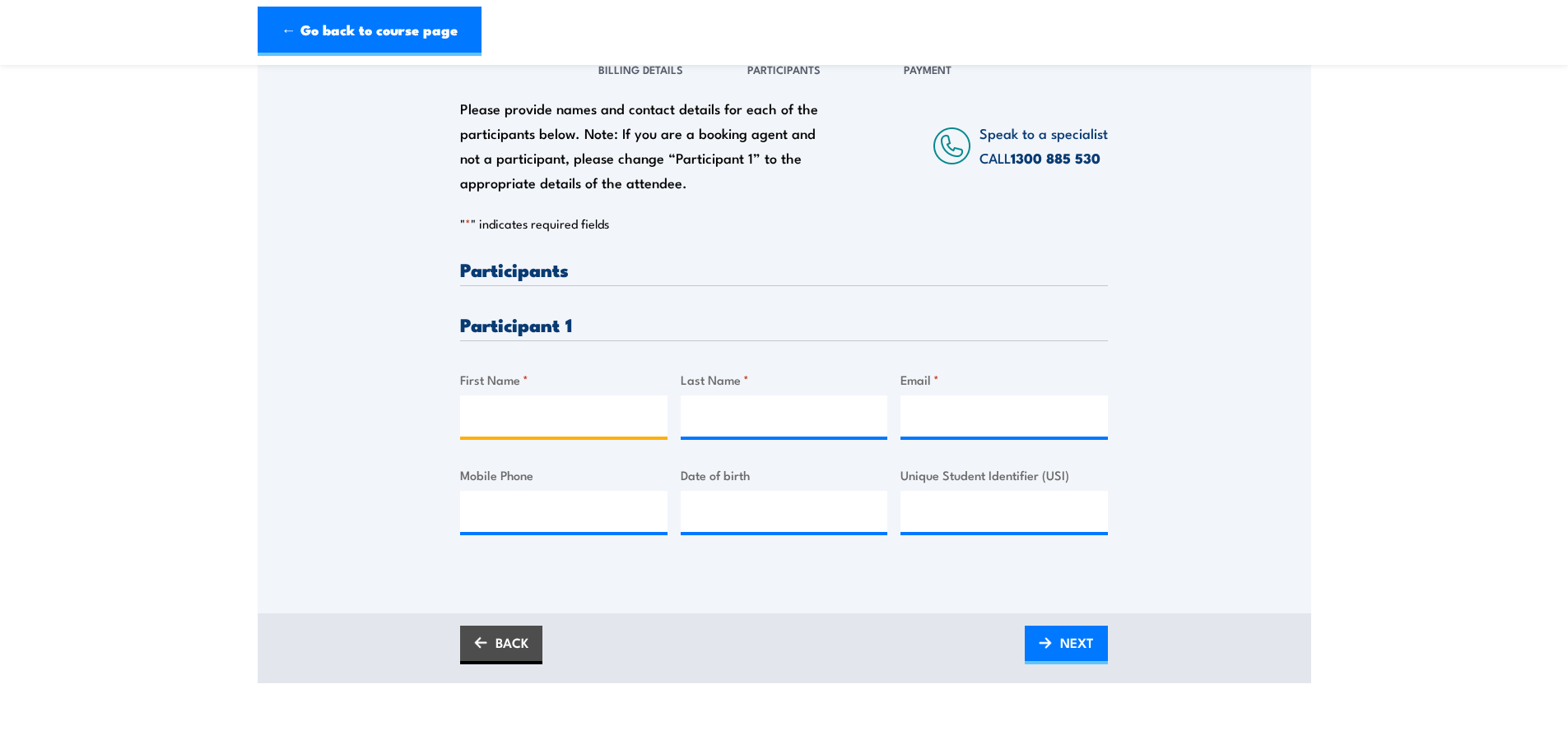
drag, startPoint x: 566, startPoint y: 431, endPoint x: 677, endPoint y: 425, distance: 111.2
click at [566, 431] on input "First Name *" at bounding box center [563, 416] width 207 height 41
paste input "Daniel Seawright <DanielS@ebm.com.au>"
type input "Daniel Seawright <DanielS@ebm.com.au>"
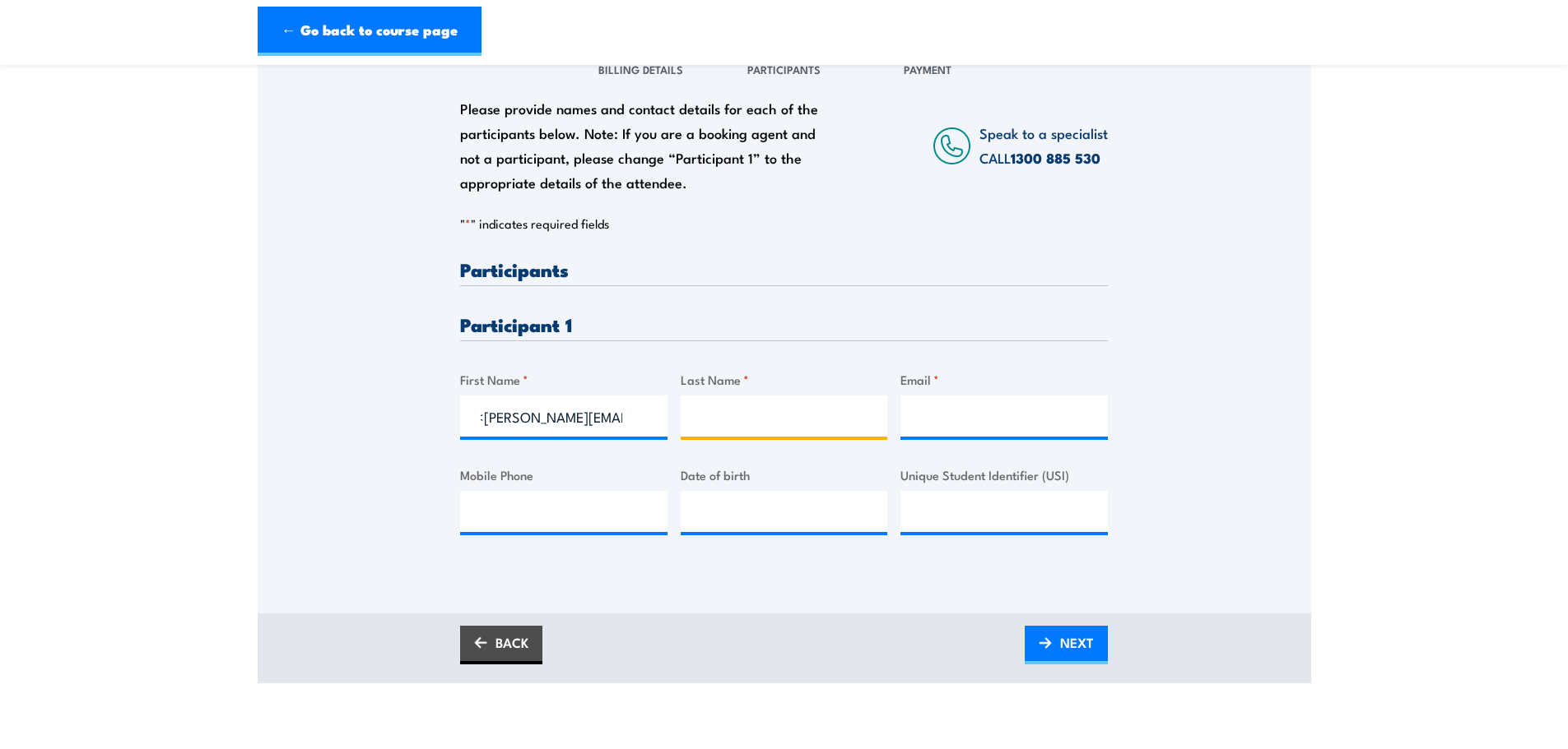
click at [791, 425] on input "Last Name *" at bounding box center [784, 416] width 207 height 41
paste input "Daniel Seawright <DanielS@ebm.com.au>"
type input "Daniel Seawright <DanielS@ebm.com.au>"
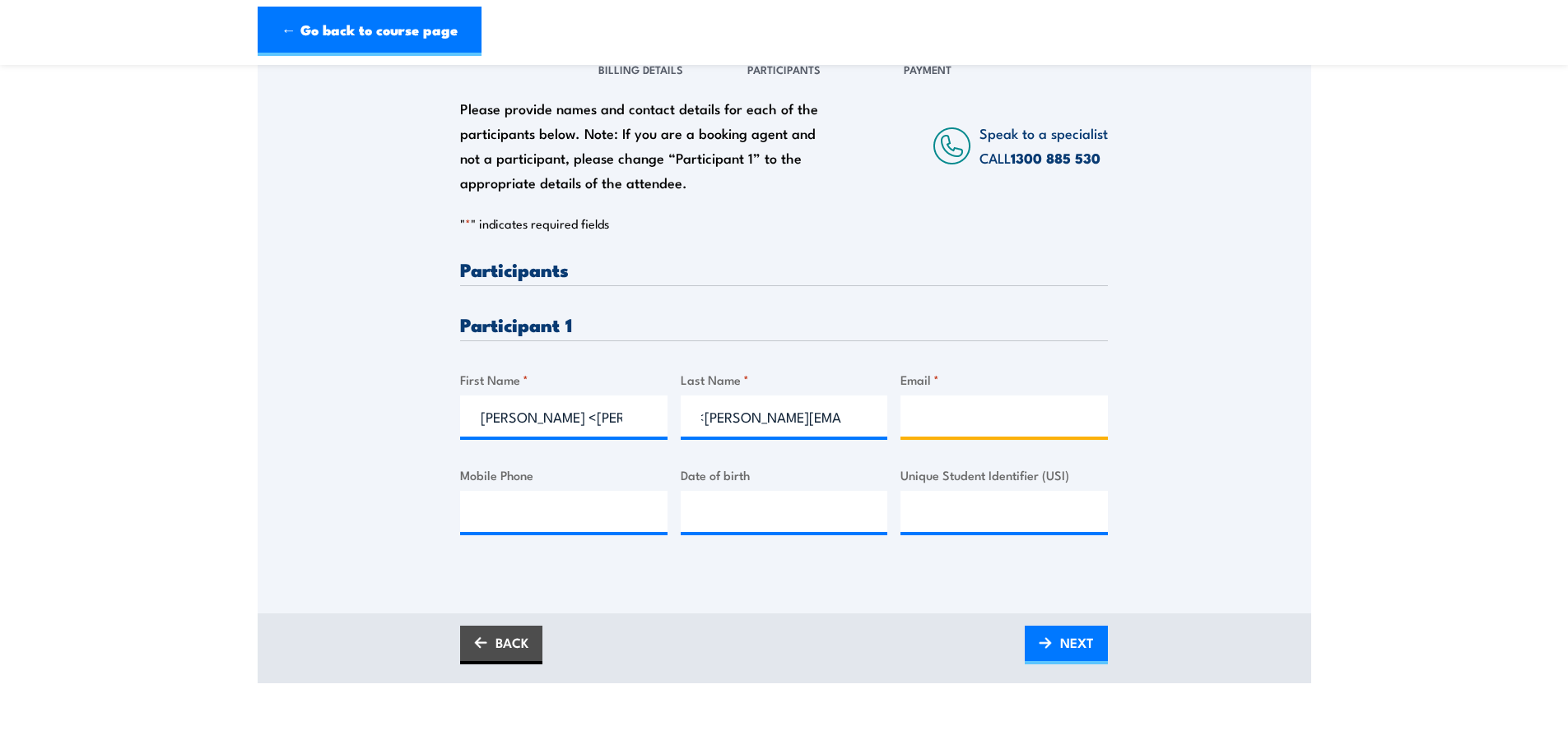
click at [976, 406] on input "Email *" at bounding box center [1003, 416] width 207 height 41
paste input "Daniel Seawright <DanielS@ebm.com.au>"
drag, startPoint x: 930, startPoint y: 415, endPoint x: 565, endPoint y: 413, distance: 365.0
click at [565, 413] on div "Please provide names and contact details for each of the participants below. No…" at bounding box center [784, 410] width 648 height 301
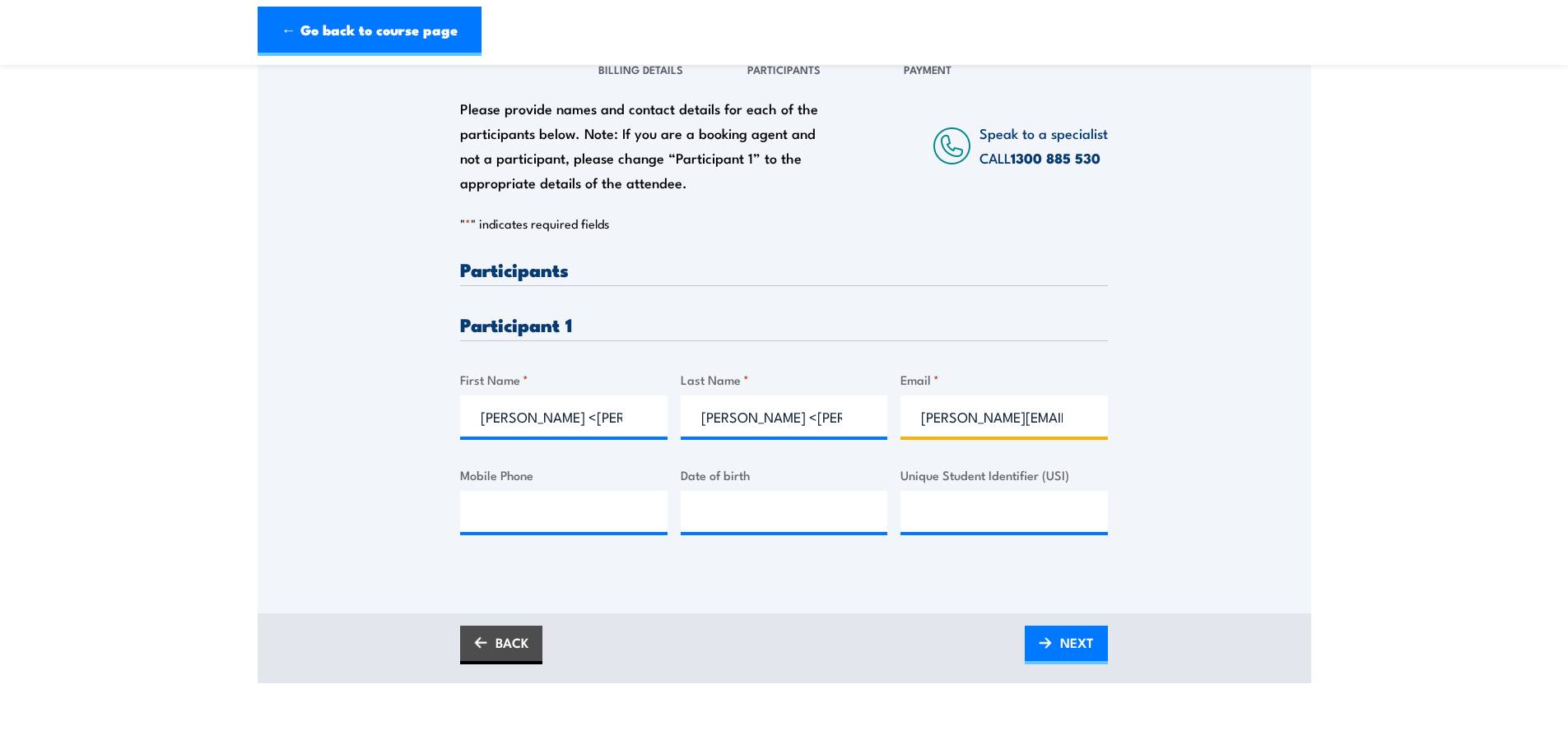
type input "DanielS@ebm.com.au"
click at [742, 417] on input "Daniel Seawright <DanielS@ebm.com.au>" at bounding box center [784, 416] width 207 height 41
drag, startPoint x: 766, startPoint y: 419, endPoint x: 1092, endPoint y: 420, distance: 326.0
click at [1092, 420] on div "Please provide names and contact details for each of the participants below. No…" at bounding box center [784, 410] width 648 height 301
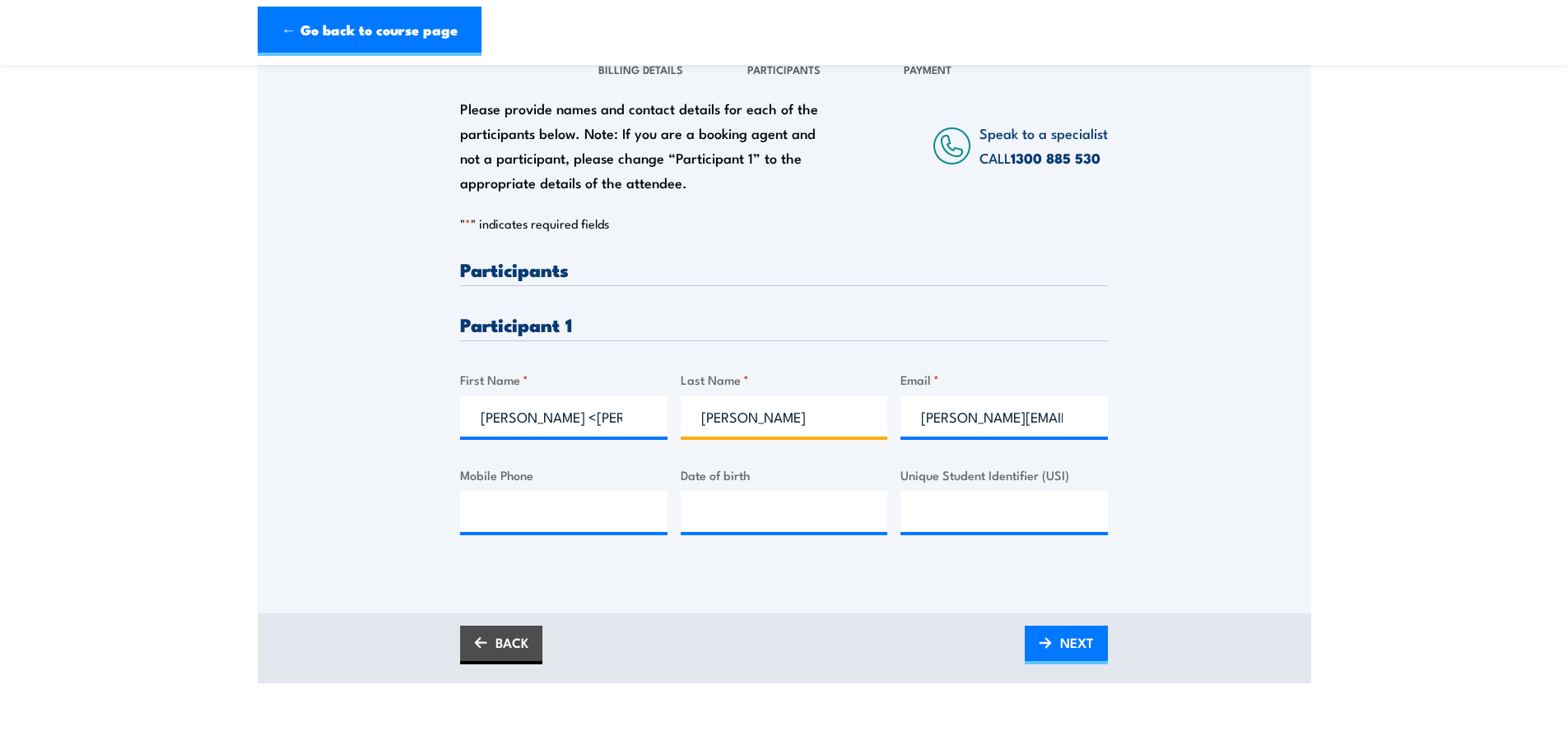
scroll to position [0, 0]
type input "Seawright"
drag, startPoint x: 522, startPoint y: 417, endPoint x: 804, endPoint y: 416, distance: 282.0
click at [804, 416] on div "Please provide names and contact details for each of the participants below. No…" at bounding box center [784, 410] width 648 height 301
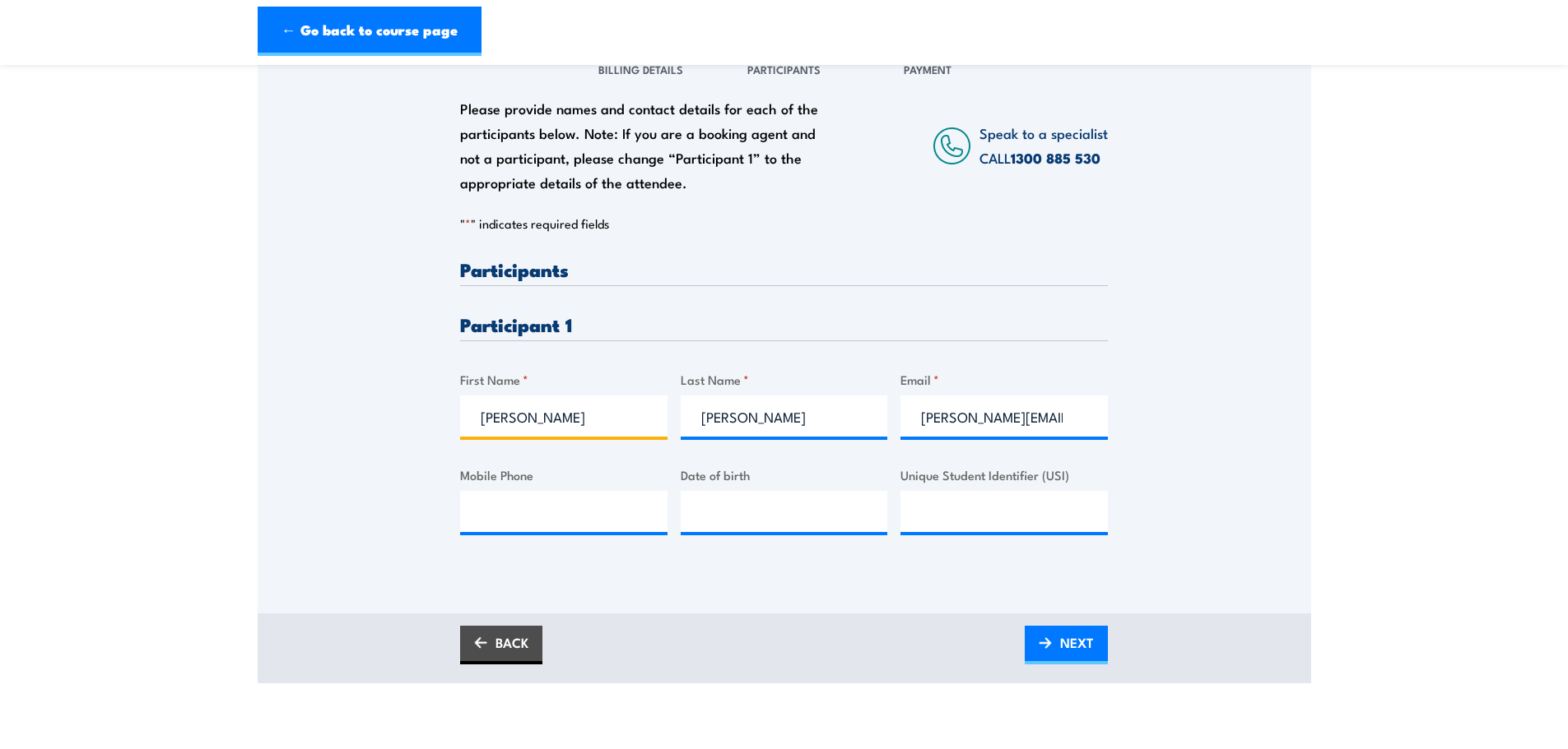
scroll to position [0, 0]
type input "Daniel"
click at [85, 503] on section "Chief Fire Warden Training 24 November 2025 12:30 1" at bounding box center [784, 260] width 1568 height 848
click at [534, 495] on input "Mobile Phone" at bounding box center [563, 511] width 207 height 41
paste input "0474 899 685"
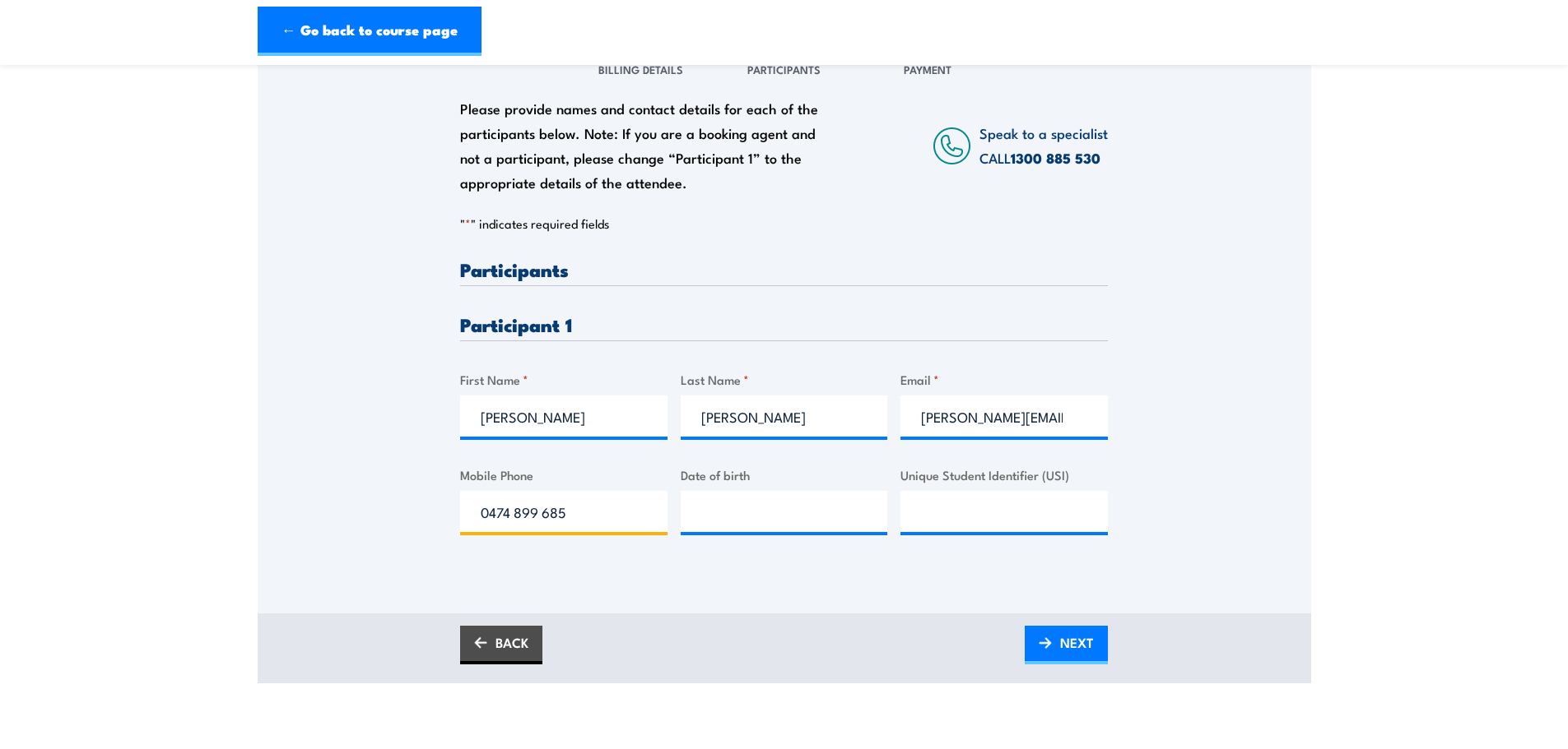
type input "0474 899 685"
click at [591, 587] on div "Please provide names and contact details for each of the participants below. No…" at bounding box center [784, 326] width 1053 height 575
type input "__/__/____"
click at [749, 518] on input "__/__/____" at bounding box center [784, 511] width 207 height 41
paste input "22/02/1988"
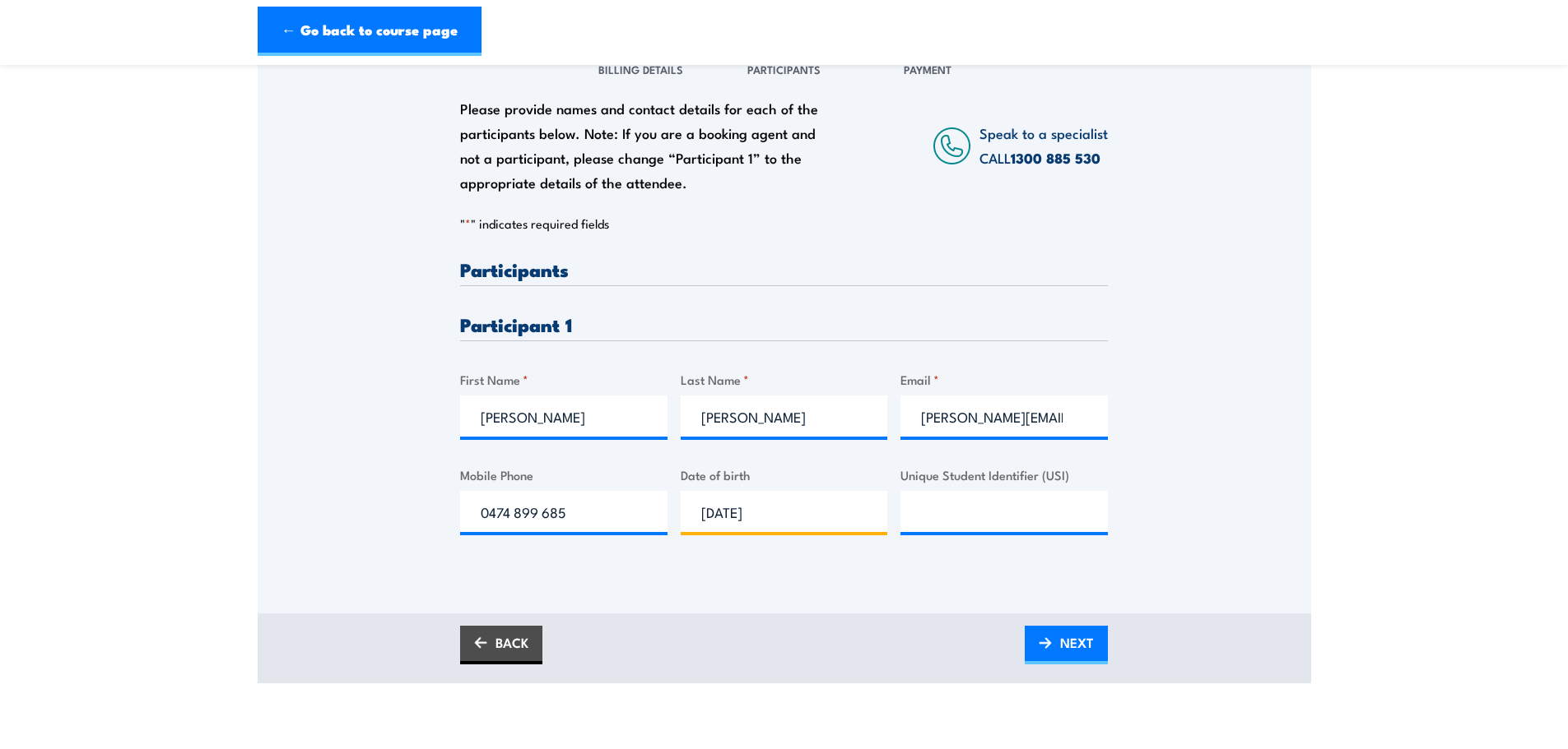
type input "22/02/1988"
click at [956, 512] on input "Unique Student Identifier (USI)" at bounding box center [1003, 511] width 207 height 41
click at [1027, 514] on input "Unique Student Identifier (USI)" at bounding box center [1003, 511] width 207 height 41
paste input "HKTQGX5KRB"
type input "HKTQGX5KRB"
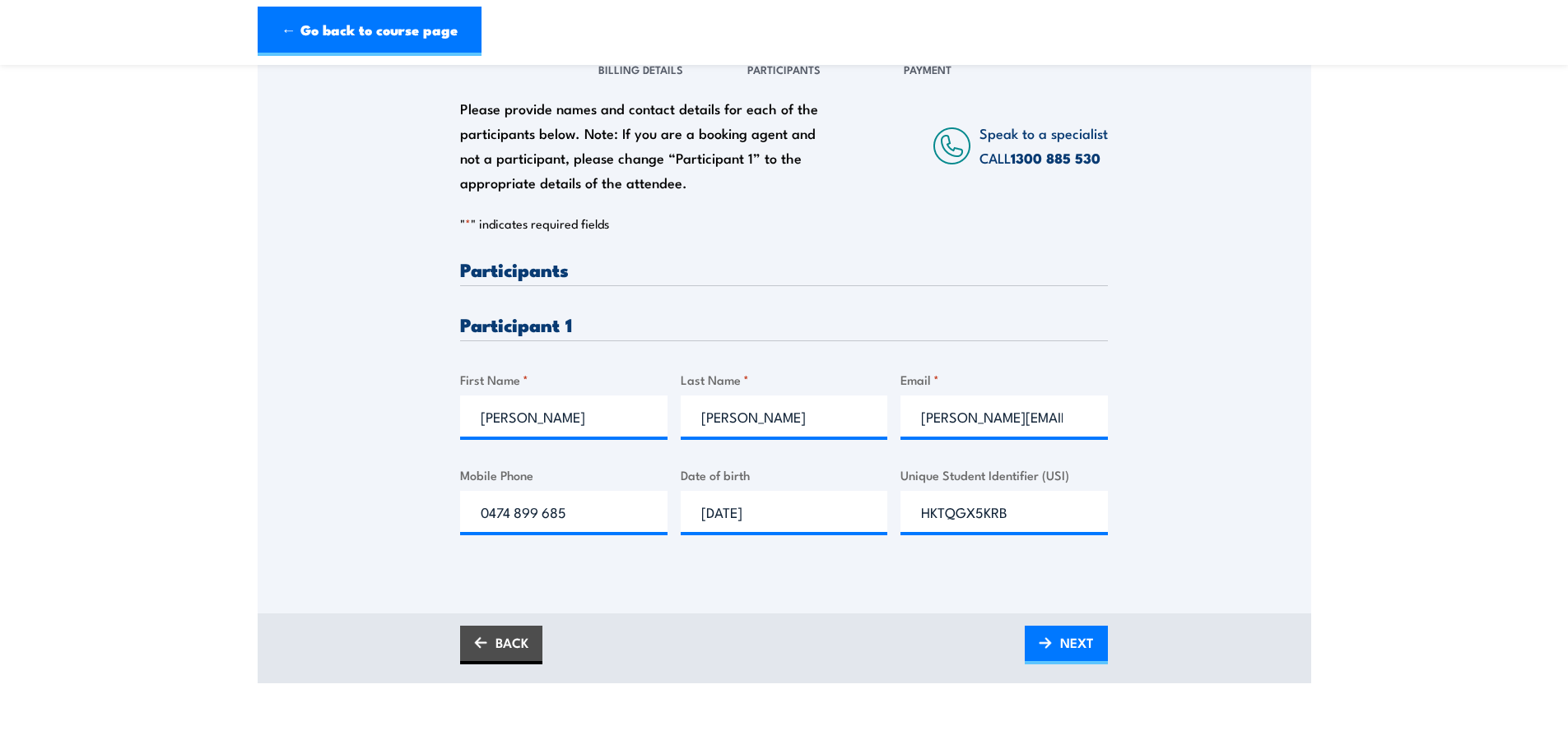
click at [946, 580] on div "Please provide names and contact details for each of the participants below. No…" at bounding box center [784, 326] width 1053 height 575
click at [1046, 634] on link "NEXT" at bounding box center [1066, 645] width 83 height 38
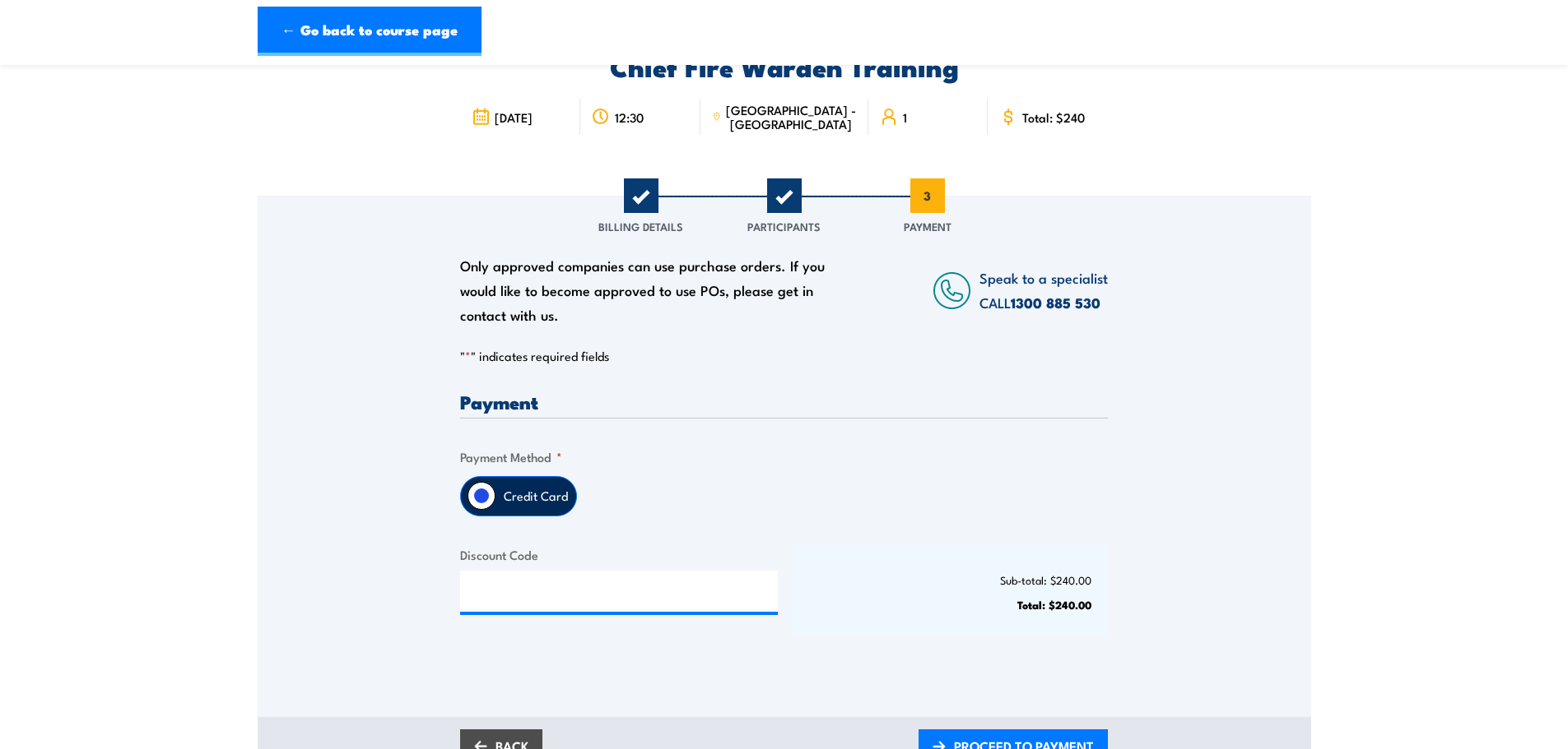
scroll to position [246, 0]
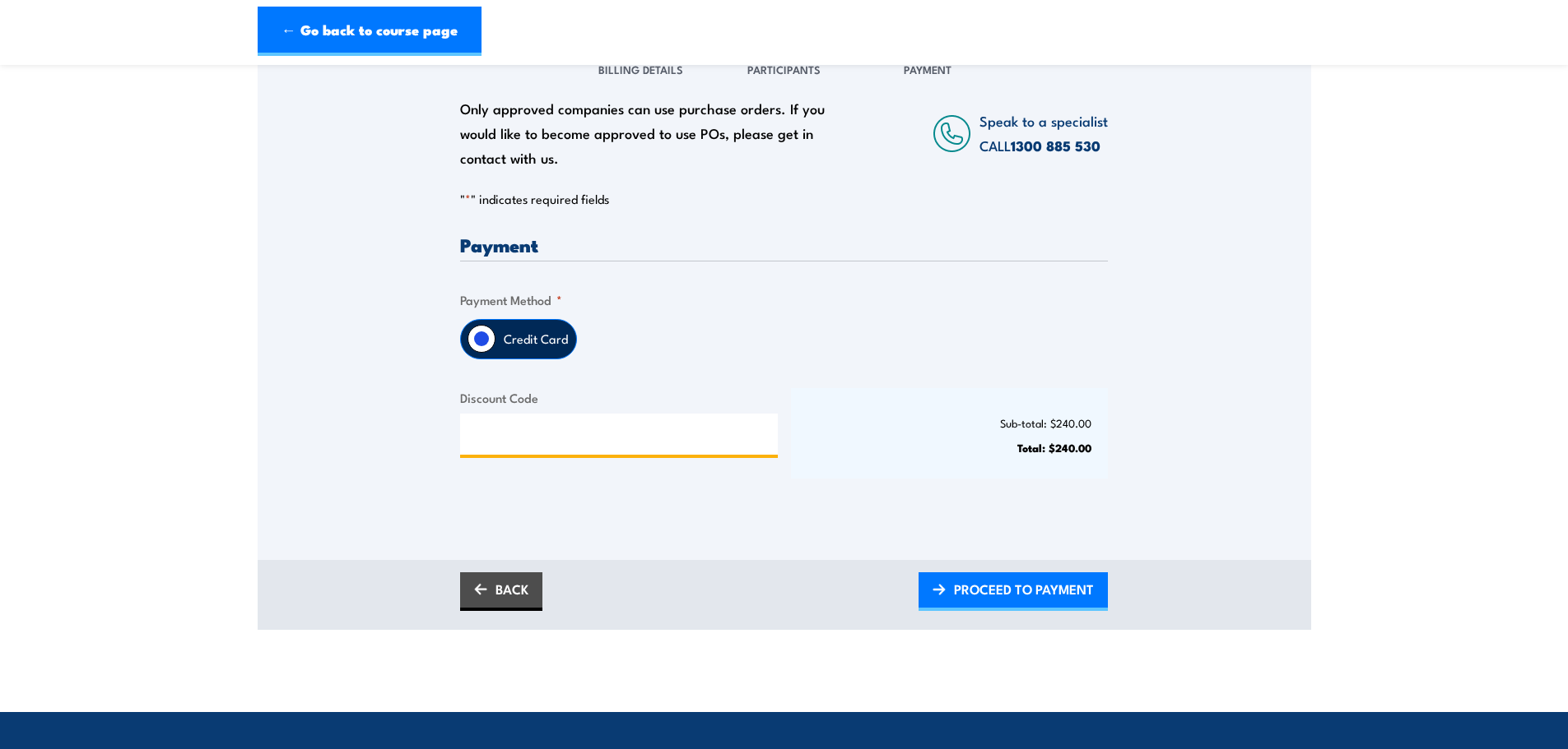
click at [588, 417] on input "Discount Code" at bounding box center [618, 433] width 317 height 41
click at [695, 334] on div "Credit Card" at bounding box center [784, 339] width 648 height 40
click at [837, 469] on div "Sub-total: $240.00 Total: $240.00" at bounding box center [949, 433] width 317 height 91
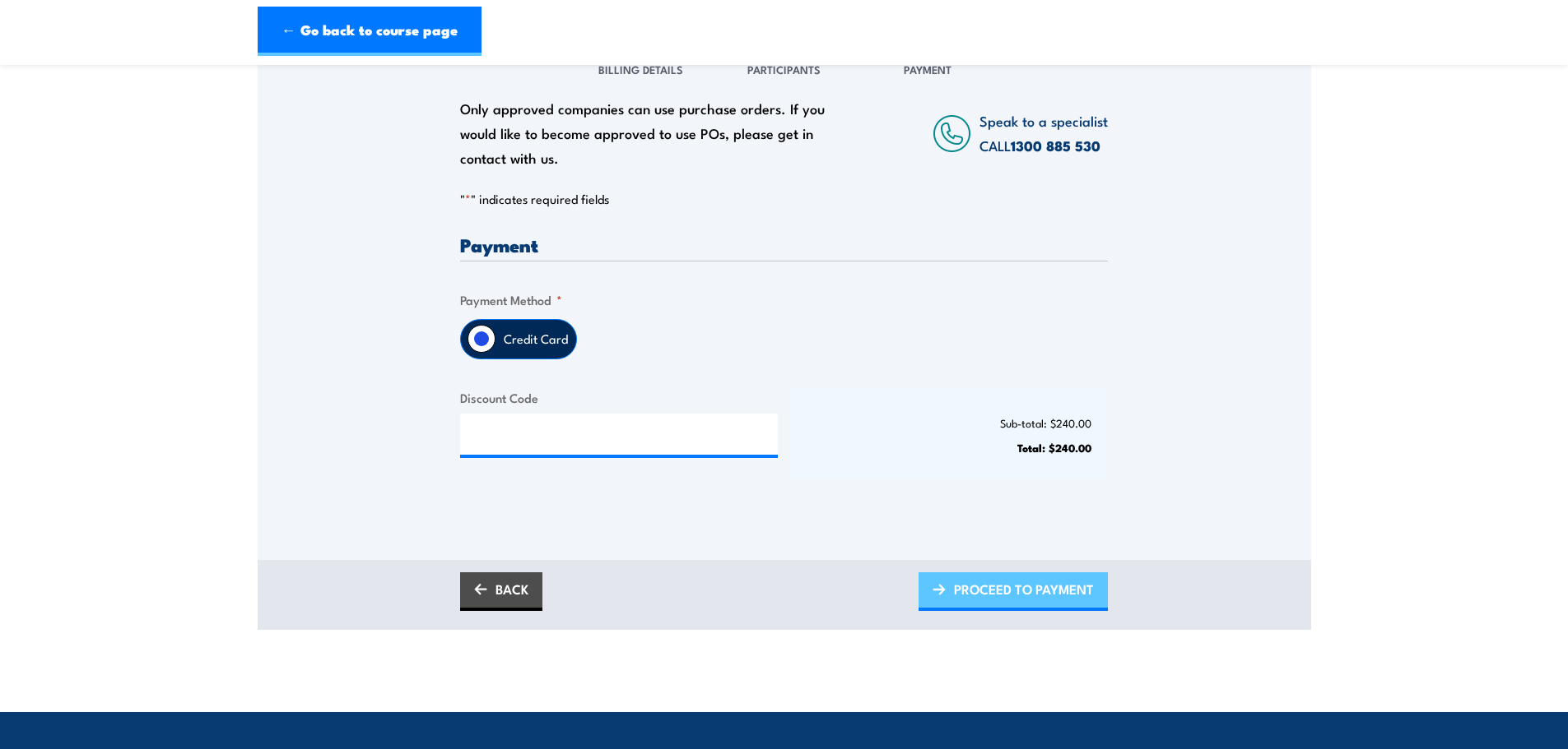
click at [1039, 598] on span "PROCEED TO PAYMENT" at bounding box center [1024, 589] width 140 height 44
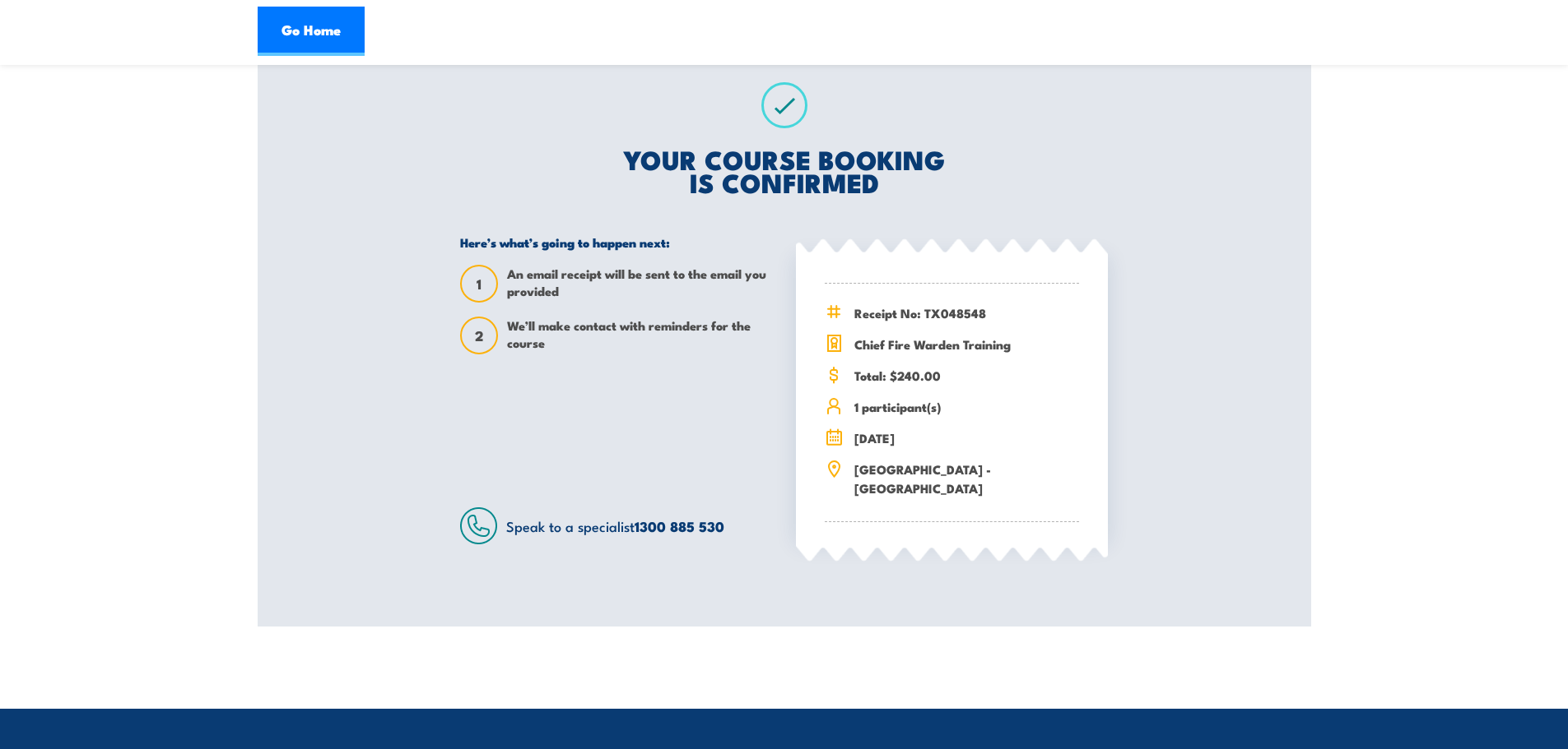
scroll to position [246, 0]
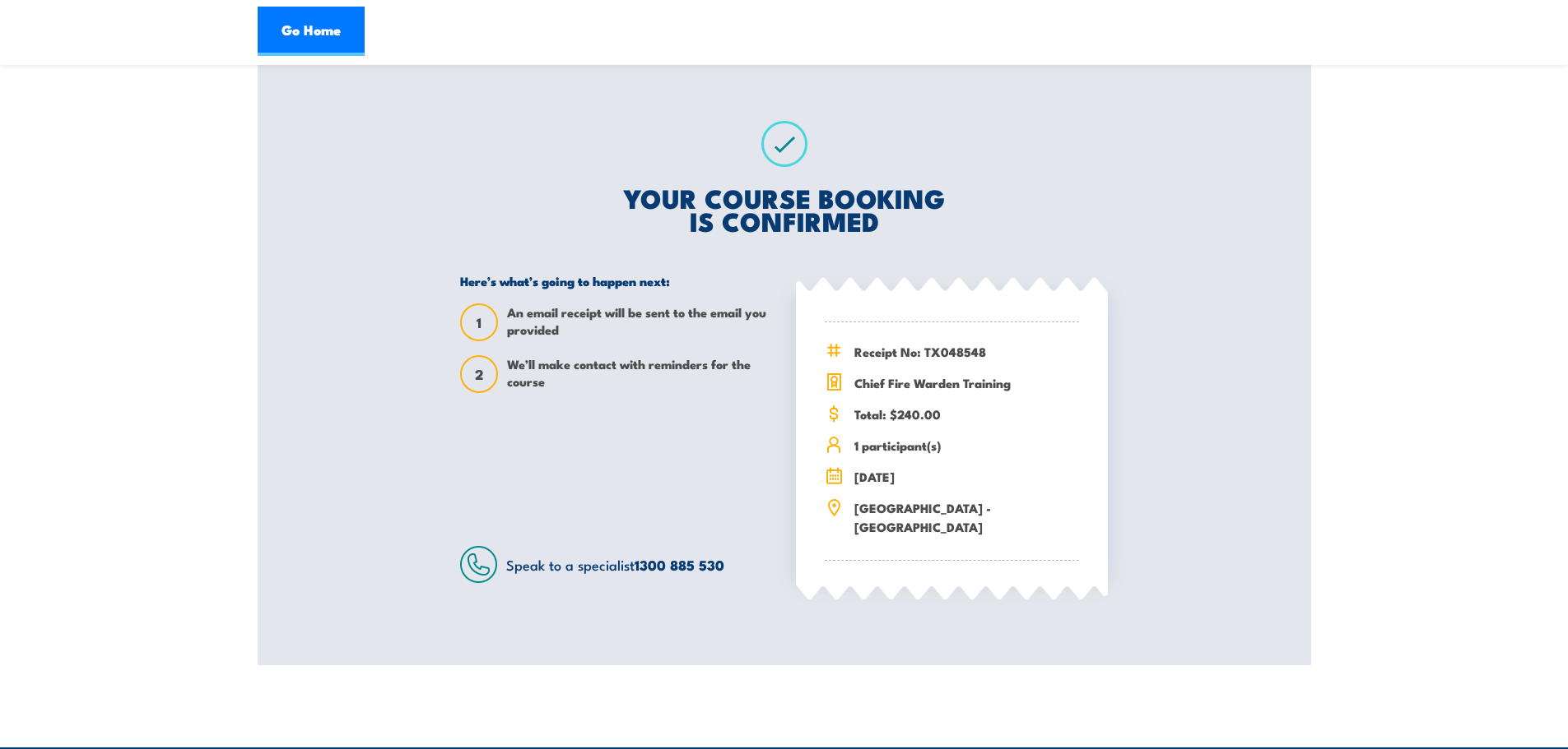
click at [1345, 389] on section "Chief Fire Warden Training 24 November 2025 12:30 1" at bounding box center [784, 250] width 1568 height 829
click at [402, 387] on div "Chief Fire Warden Training 24 November 2025 12:30 1" at bounding box center [784, 250] width 1053 height 829
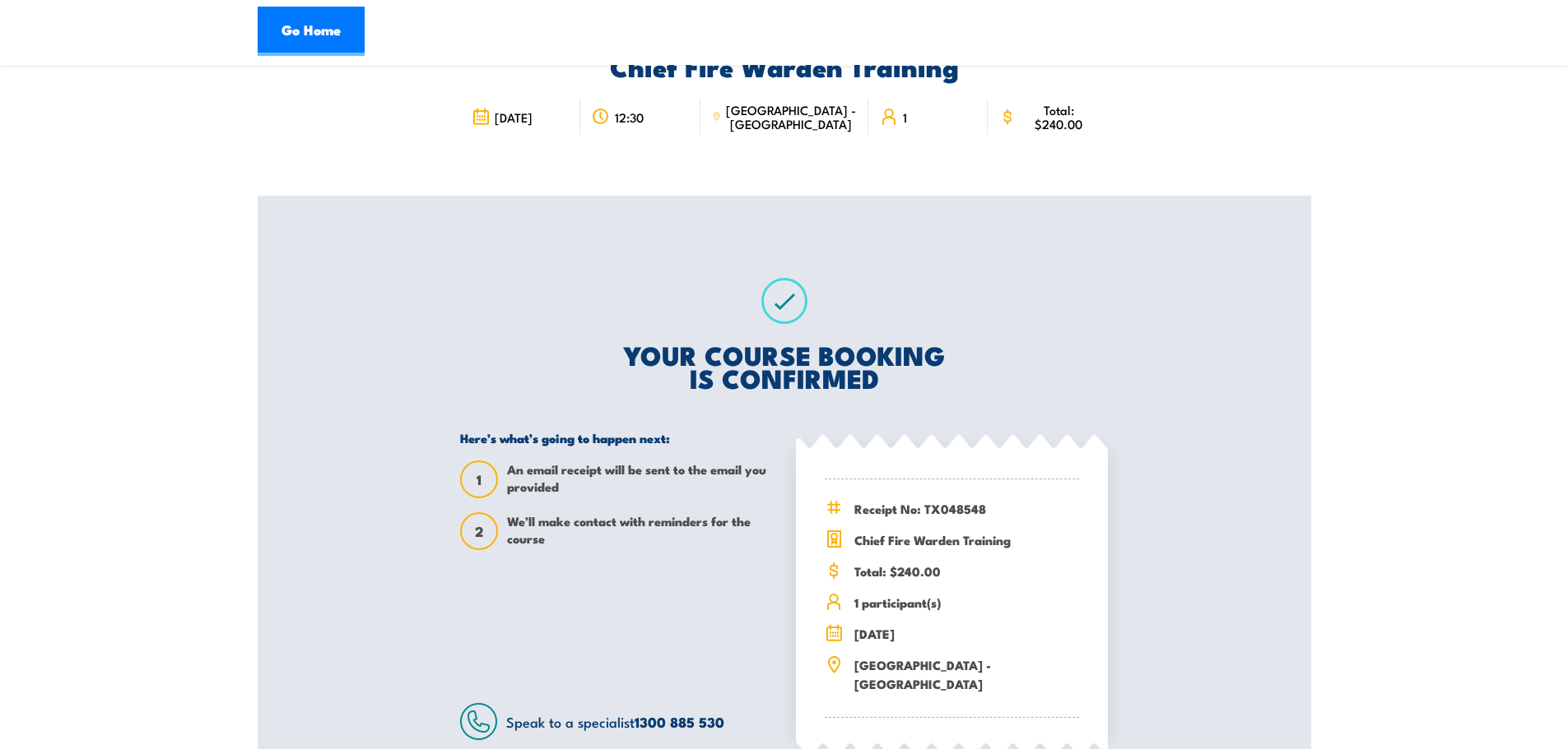
scroll to position [0, 0]
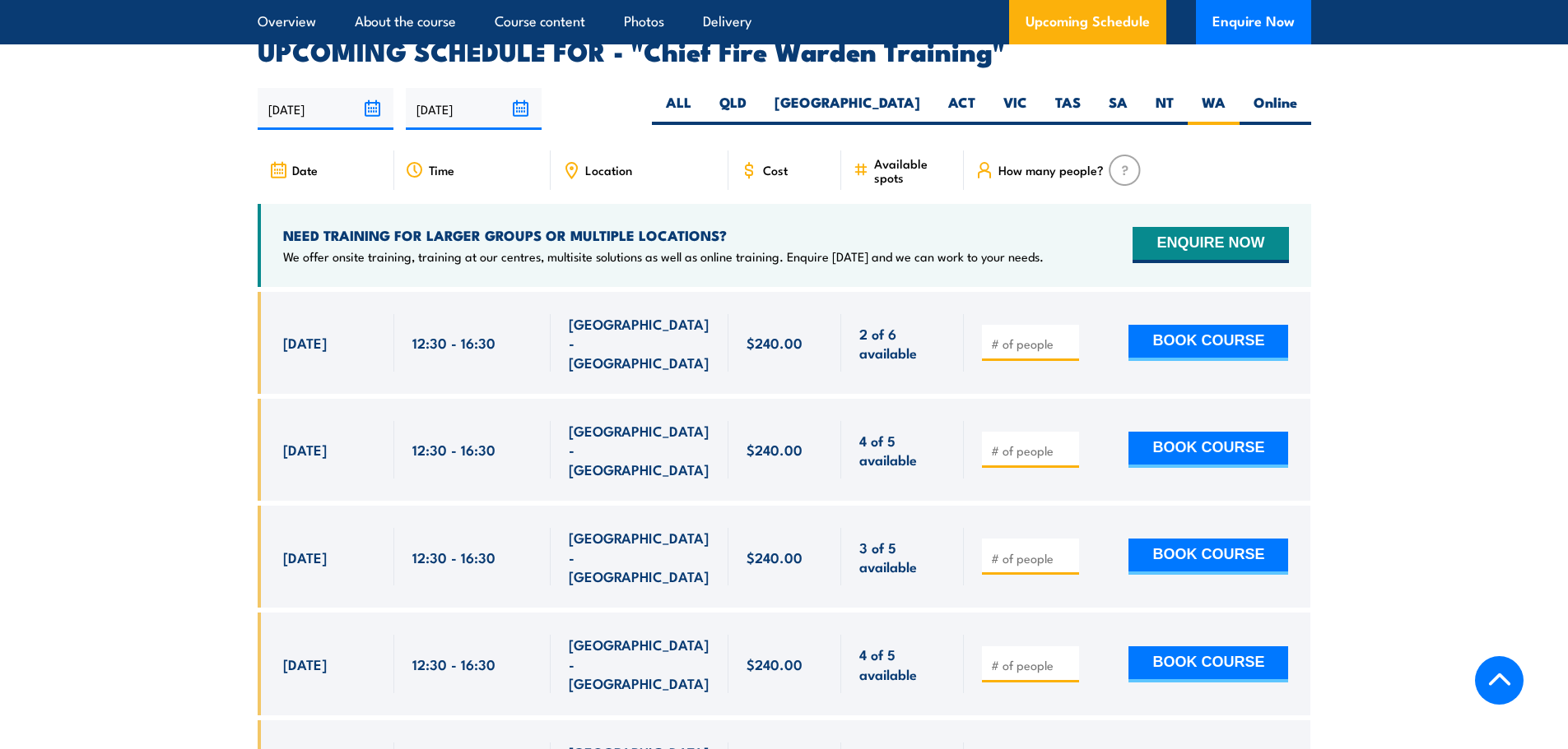
scroll to position [2934, 0]
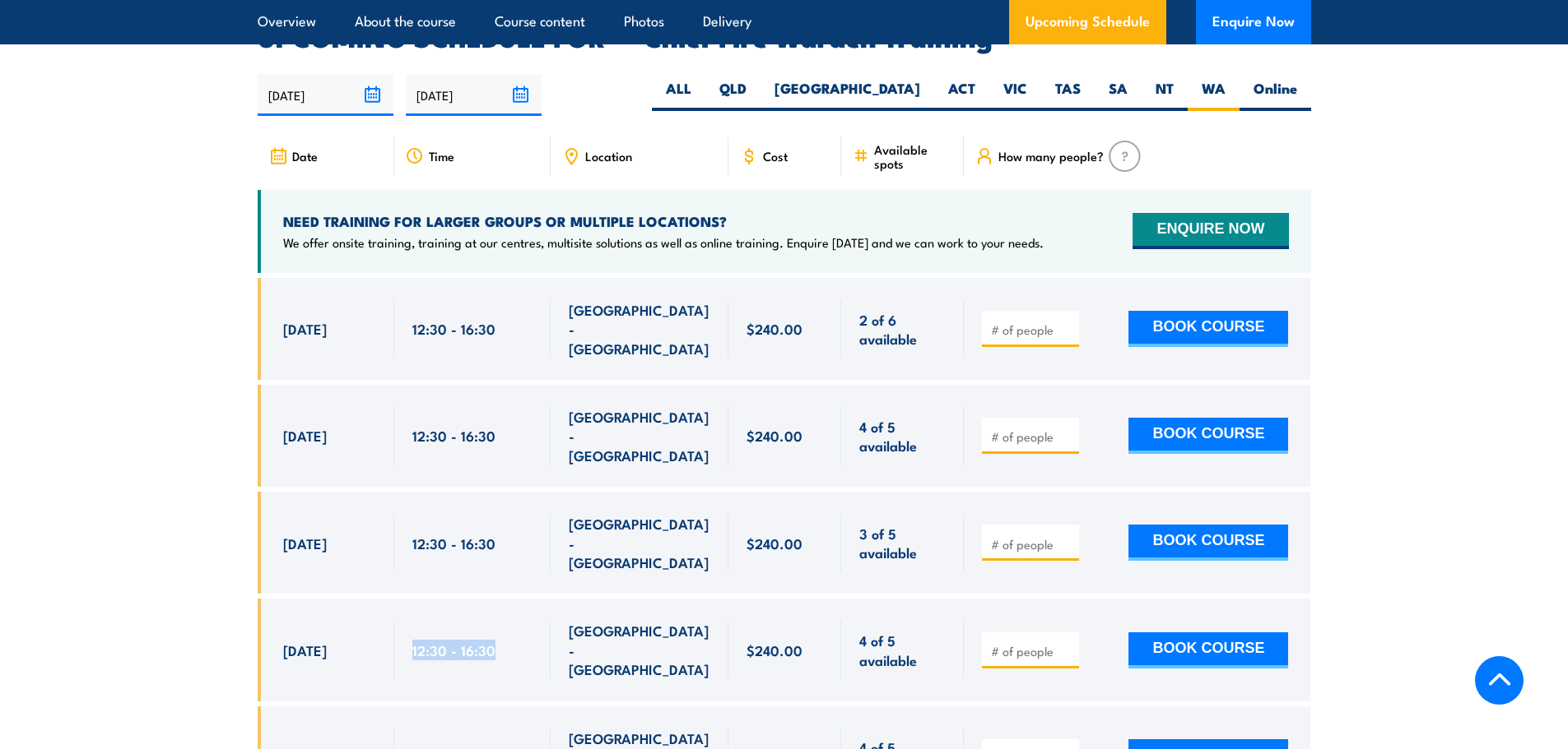
drag, startPoint x: 495, startPoint y: 560, endPoint x: 465, endPoint y: 635, distance: 80.8
click at [399, 599] on div "12:30 - 16:30" at bounding box center [472, 649] width 157 height 102
click at [593, 149] on span "Location" at bounding box center [609, 156] width 47 height 14
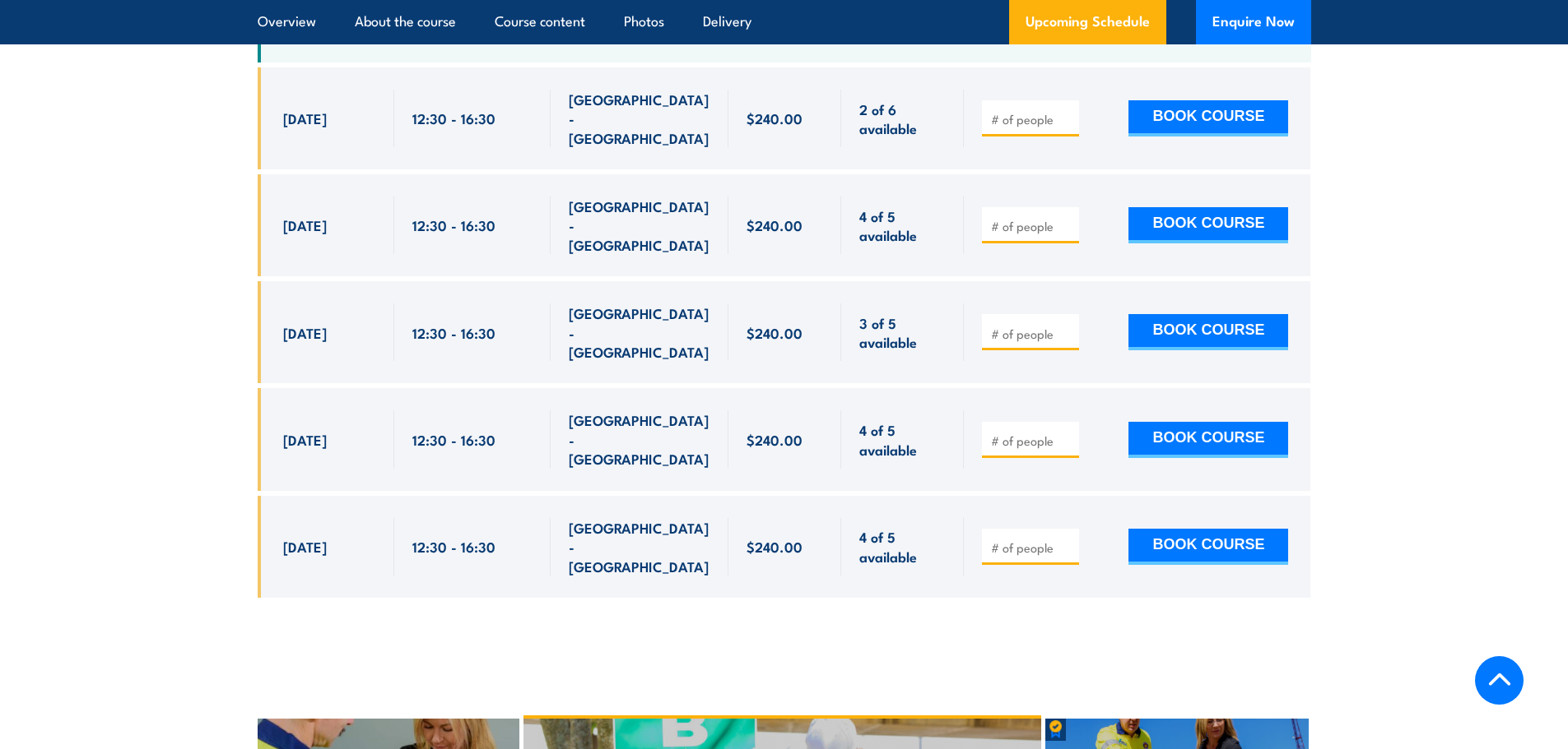
scroll to position [2968, 0]
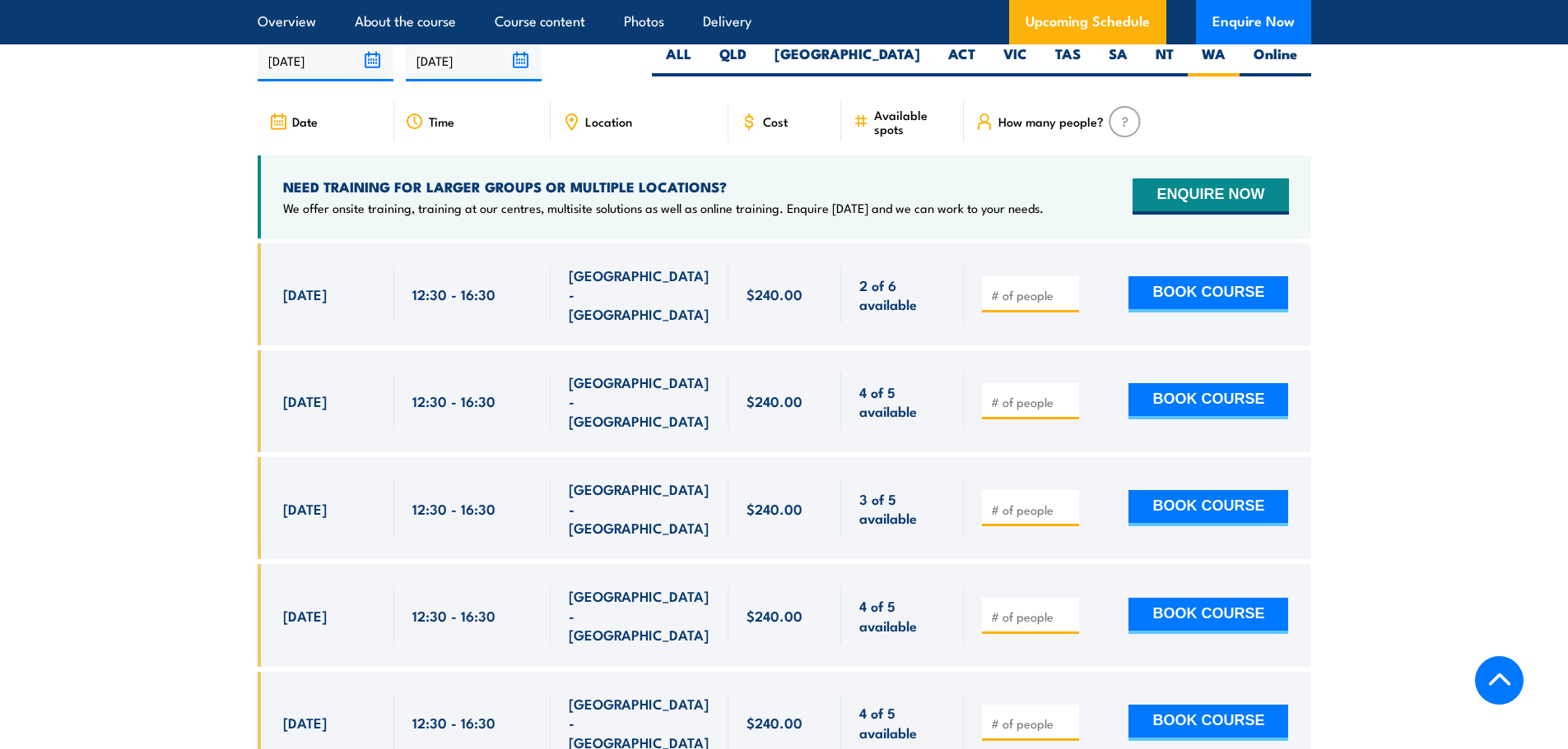
click at [1034, 608] on input "number" at bounding box center [1032, 616] width 82 height 17
type input "1"
click at [1224, 598] on button "BOOK COURSE" at bounding box center [1208, 615] width 160 height 36
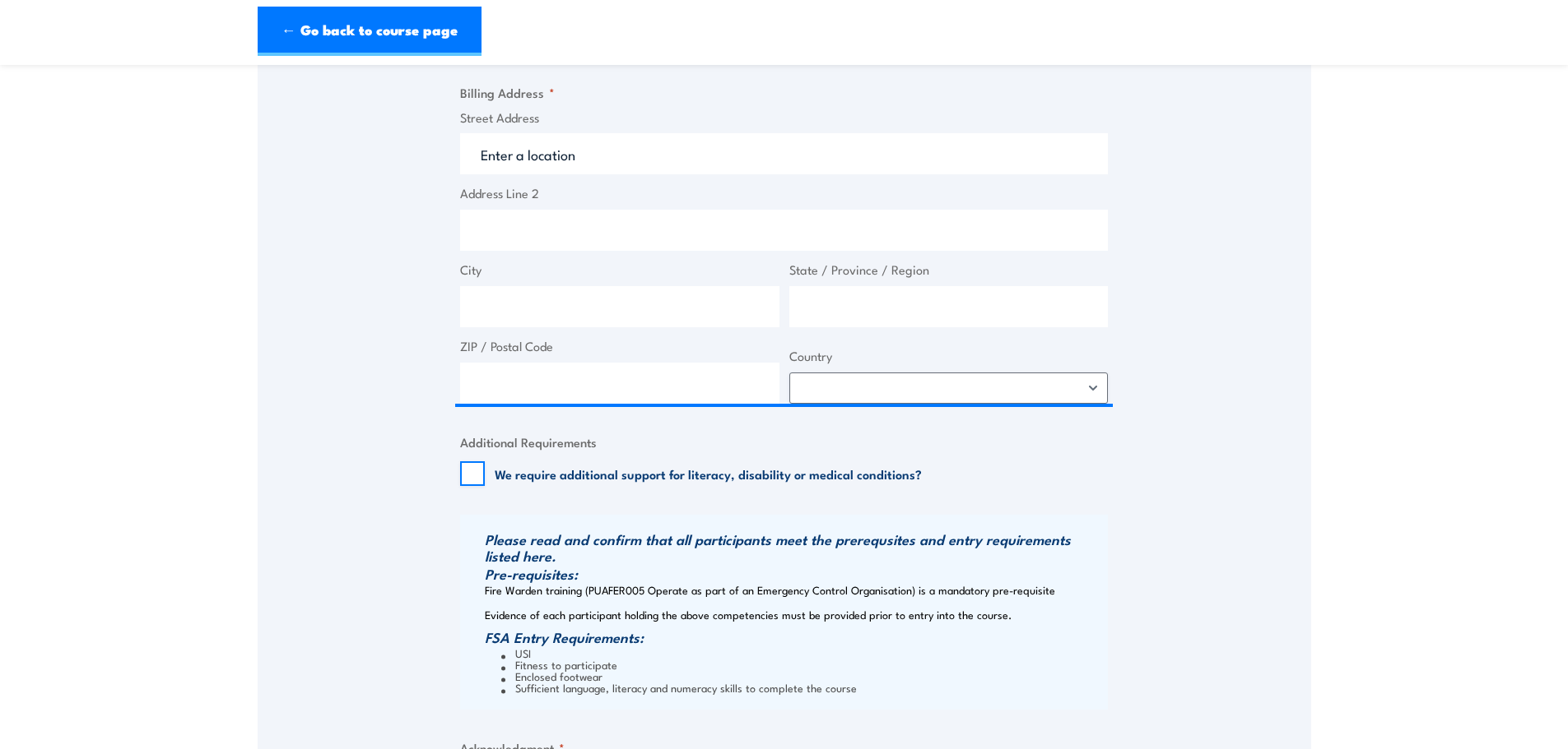
scroll to position [722, 0]
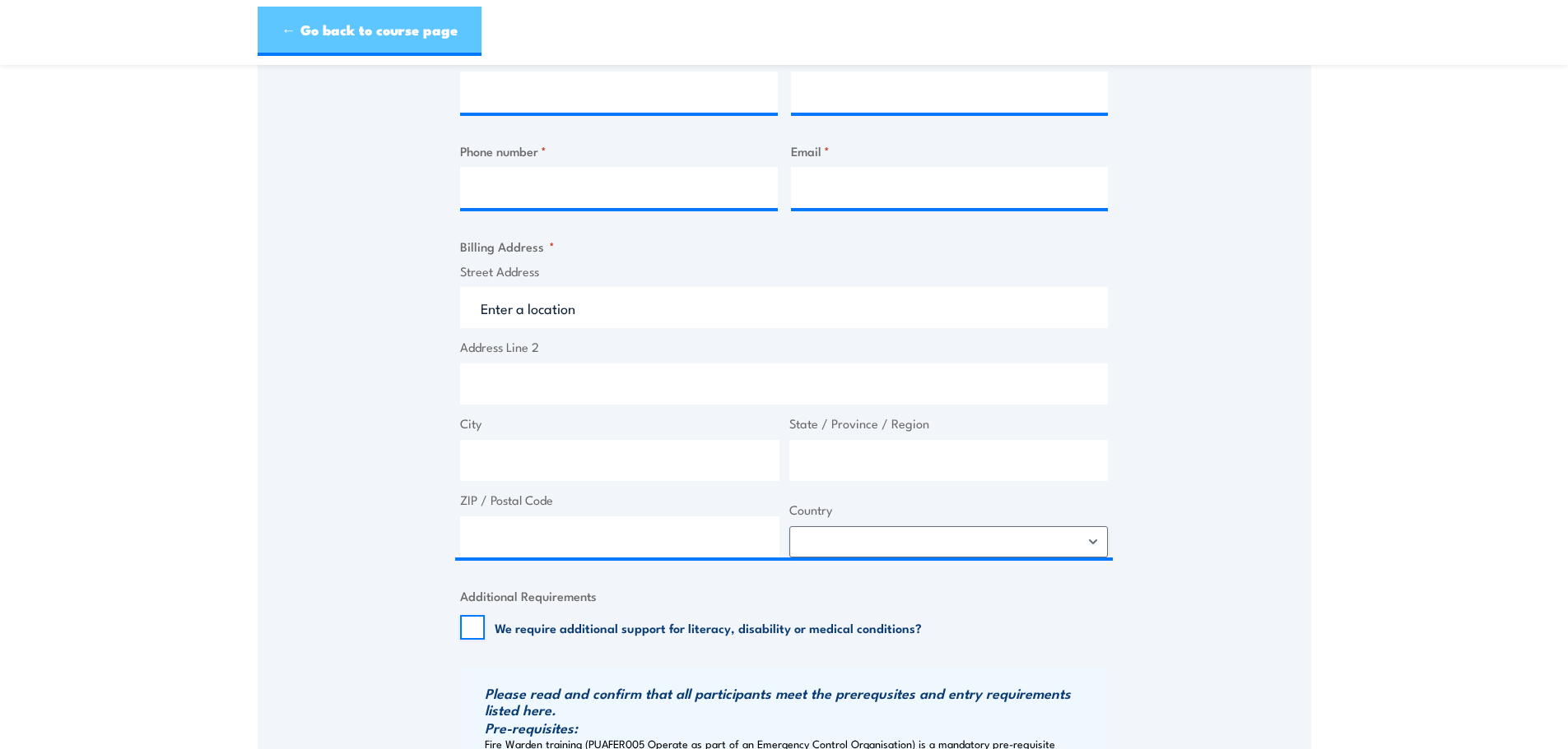
click at [365, 26] on link "← Go back to course page" at bounding box center [370, 31] width 224 height 49
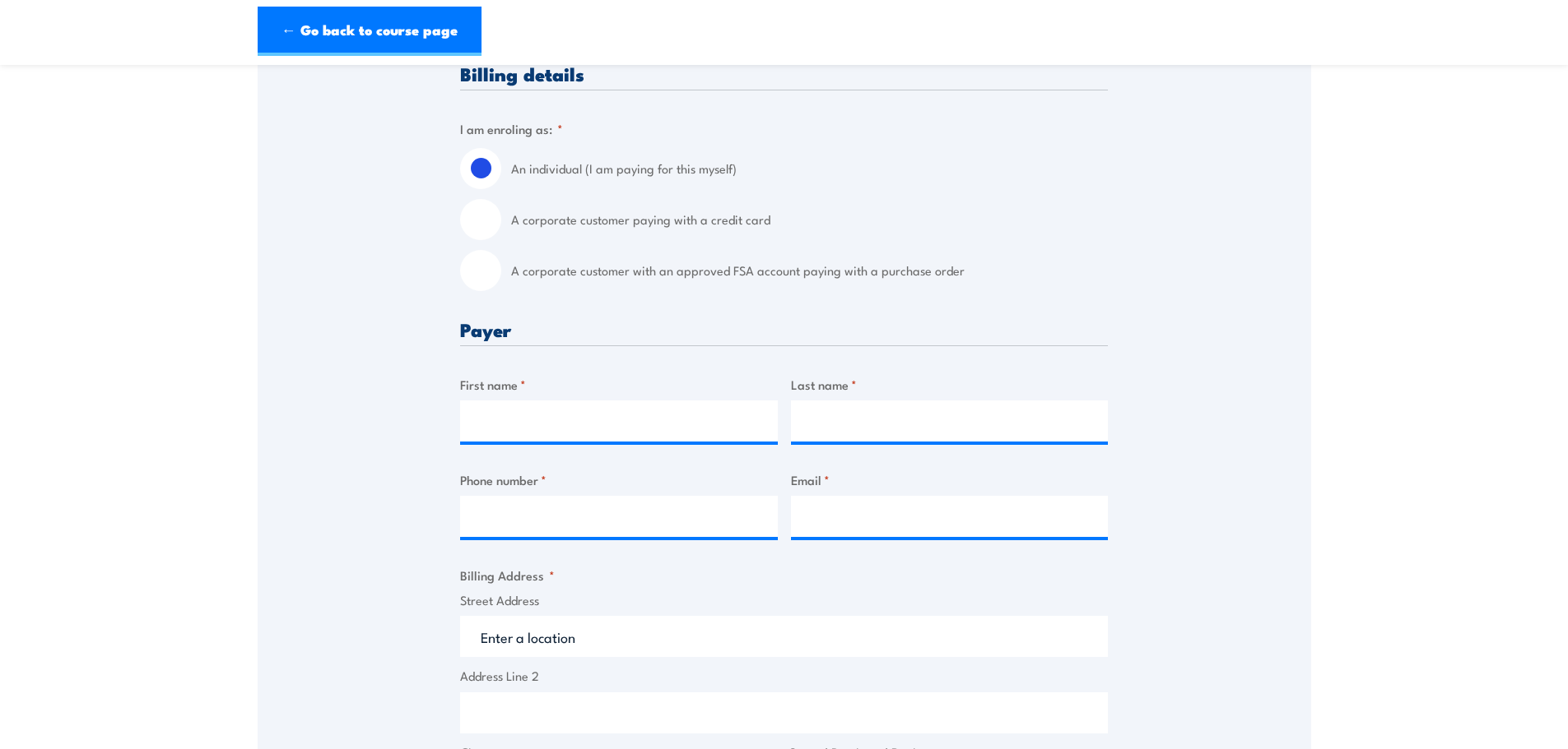
scroll to position [0, 0]
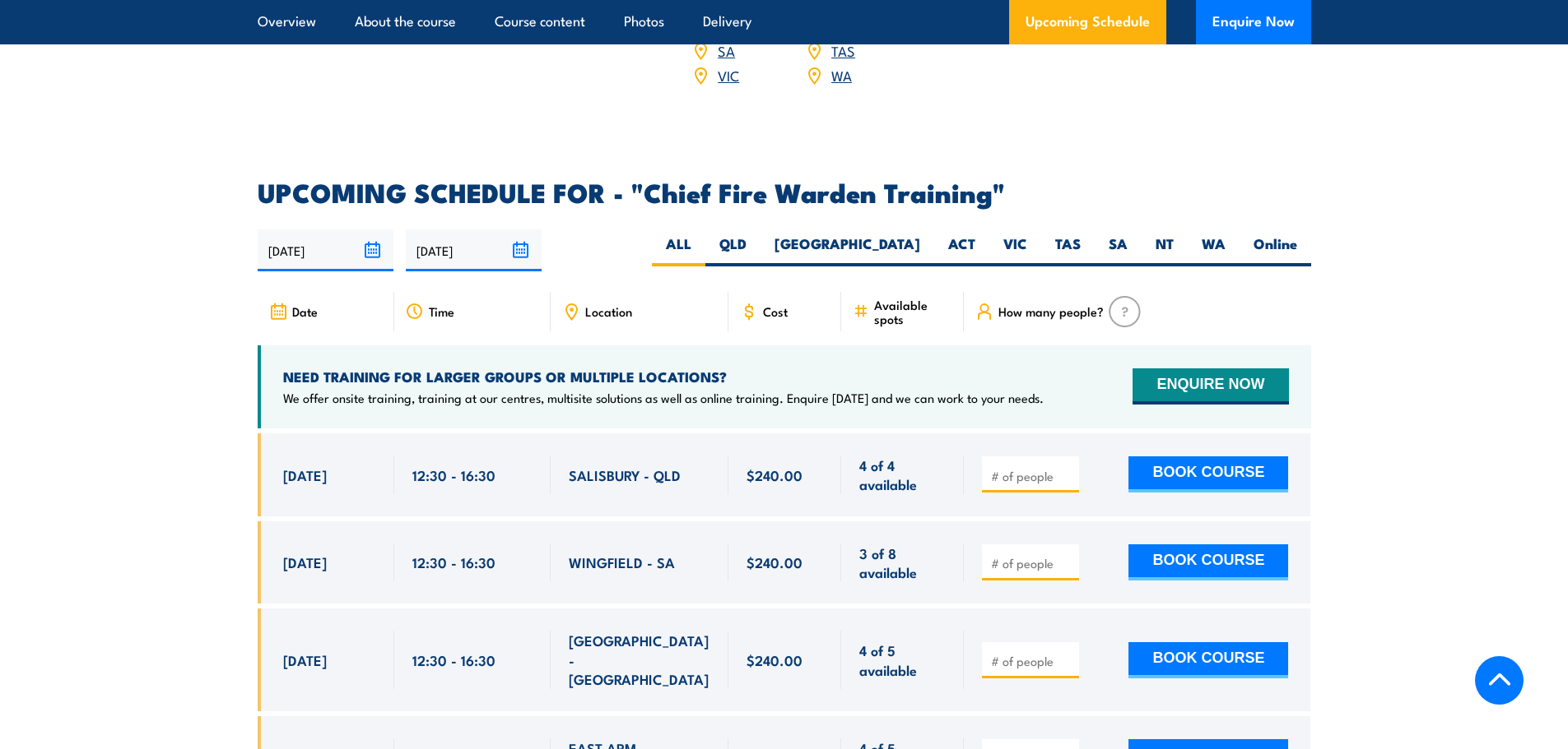
scroll to position [2769, 0]
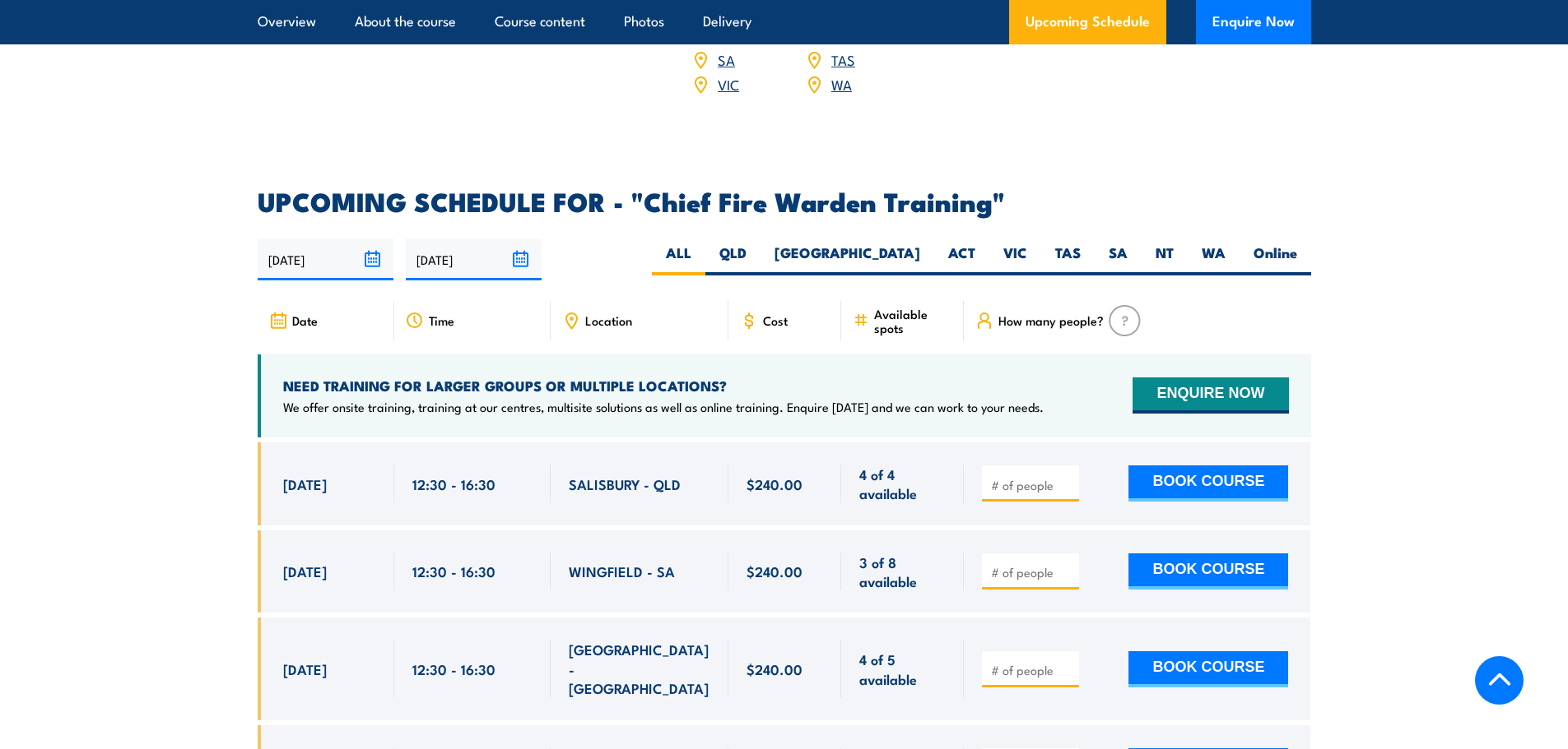
click at [626, 314] on span "Location" at bounding box center [609, 321] width 47 height 14
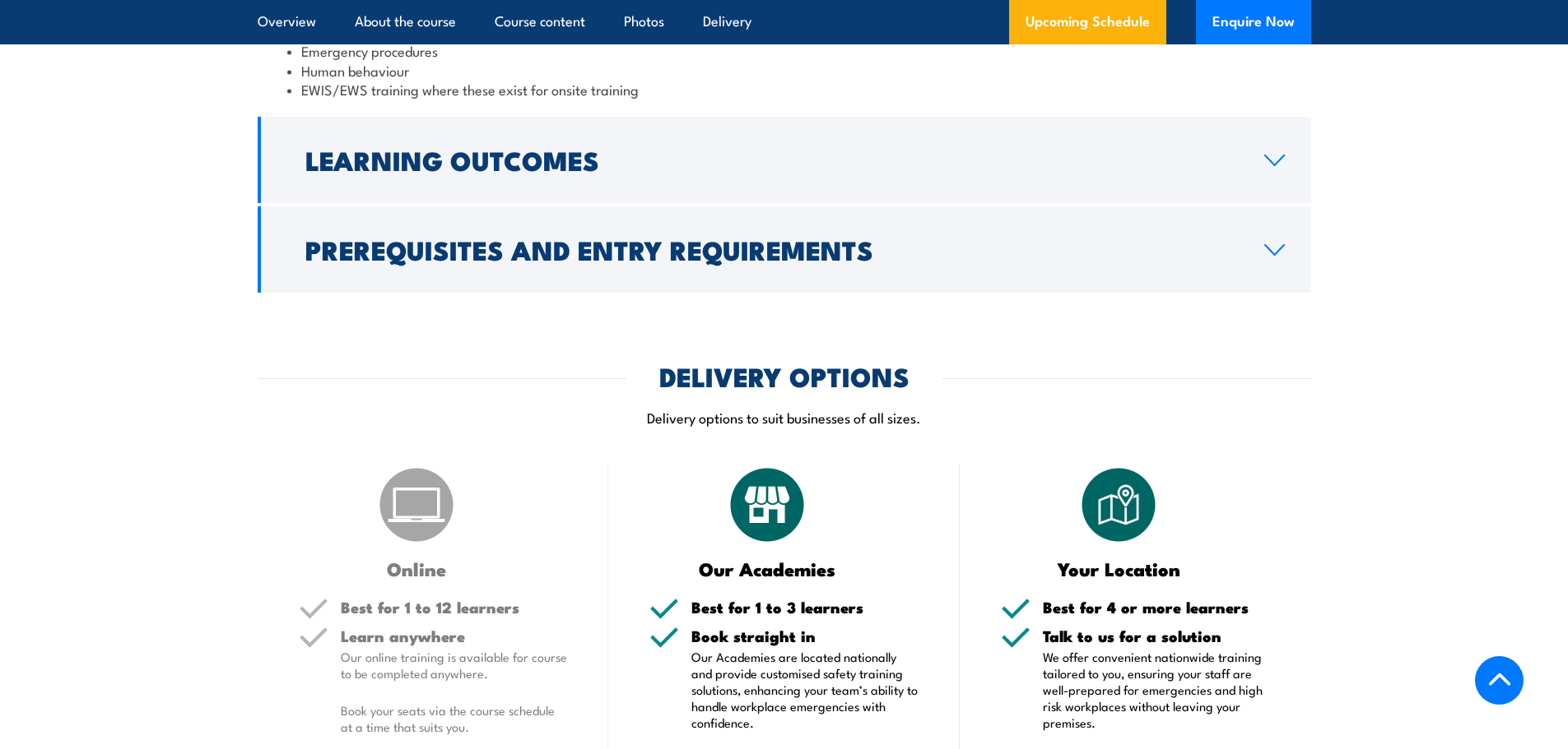
scroll to position [2194, 0]
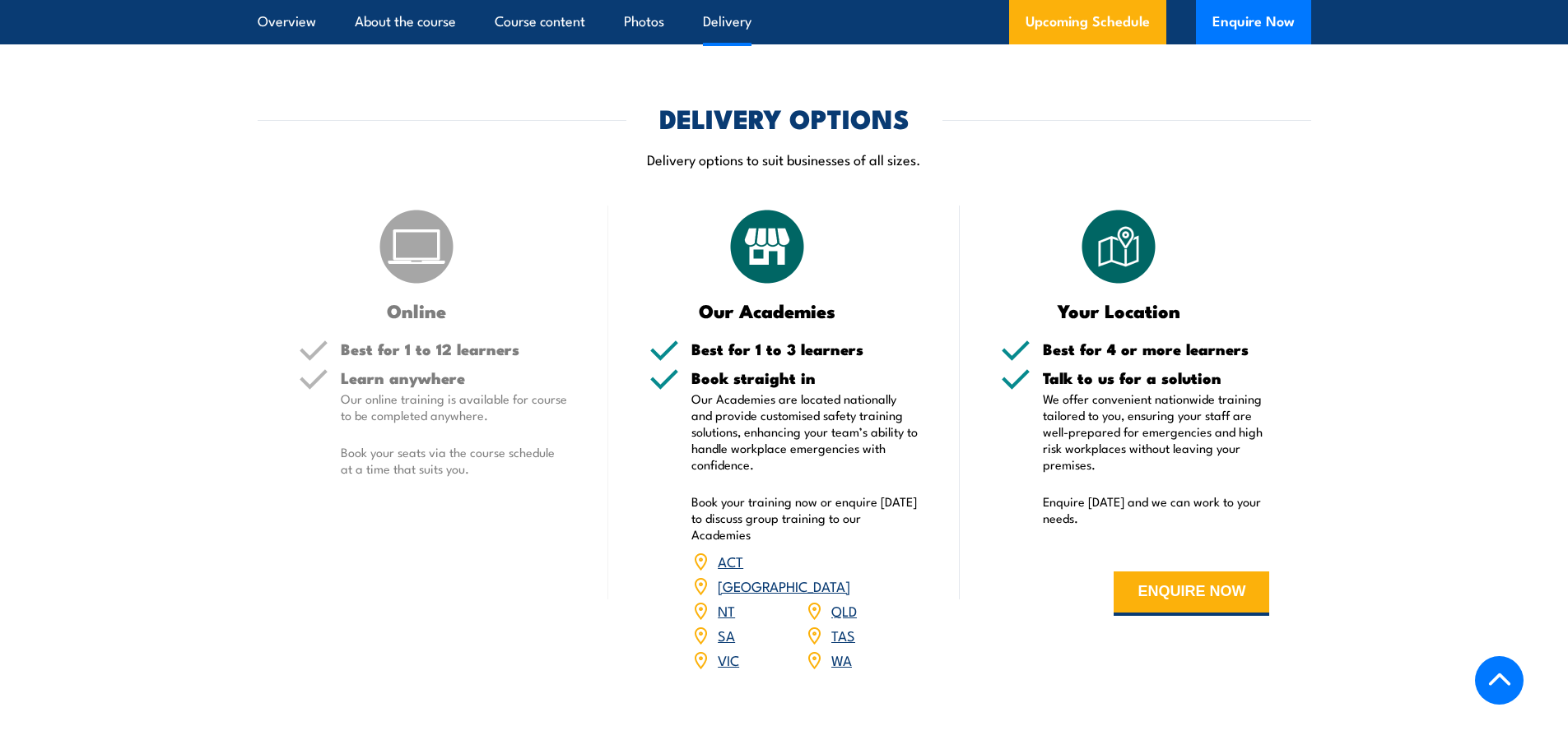
click at [830, 648] on div "WA" at bounding box center [861, 661] width 114 height 24
click at [836, 649] on link "WA" at bounding box center [841, 659] width 21 height 20
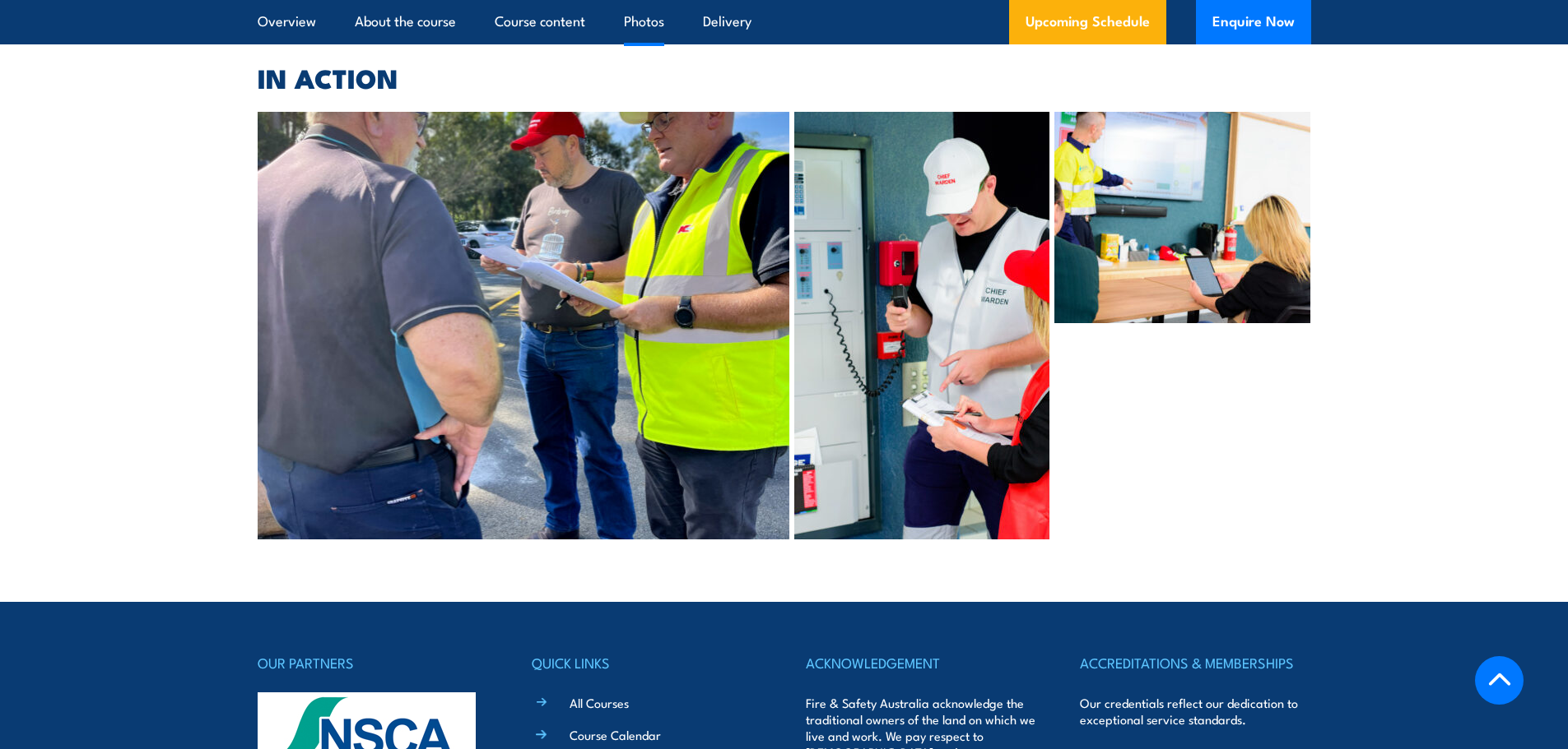
scroll to position [4695, 0]
